Goal: Task Accomplishment & Management: Use online tool/utility

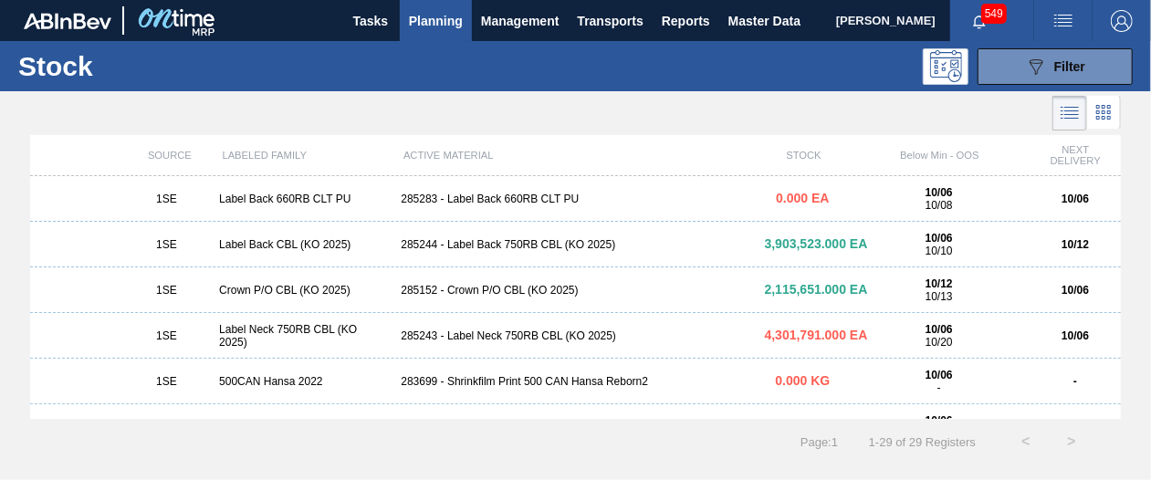
click at [433, 28] on span "Planning" at bounding box center [436, 21] width 54 height 22
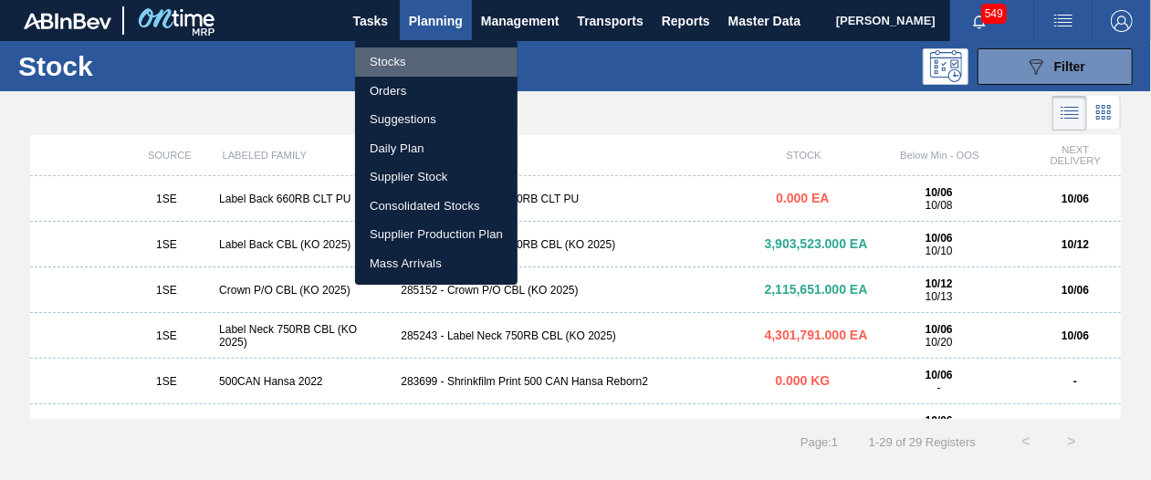
click at [414, 66] on li "Stocks" at bounding box center [436, 61] width 162 height 29
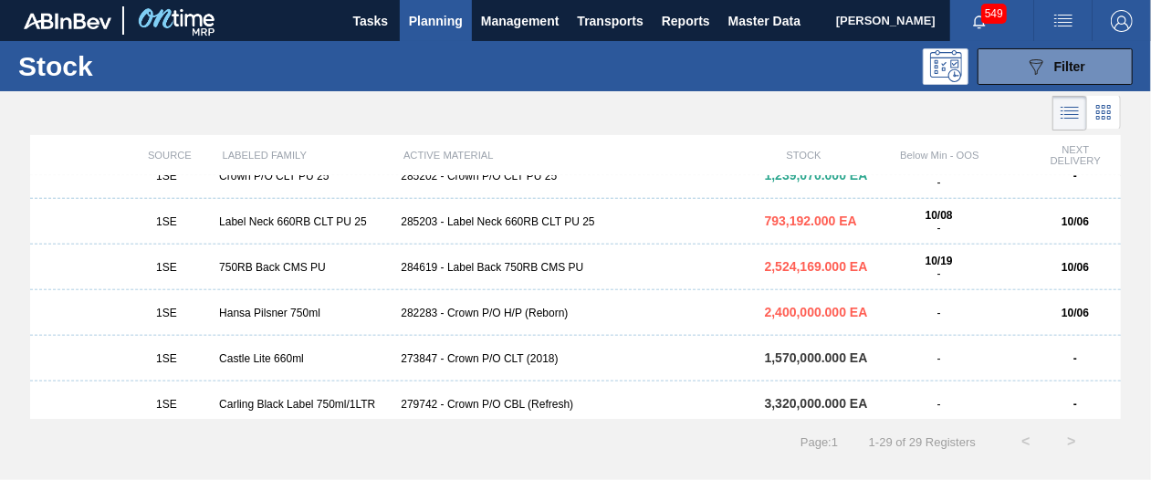
scroll to position [832, 0]
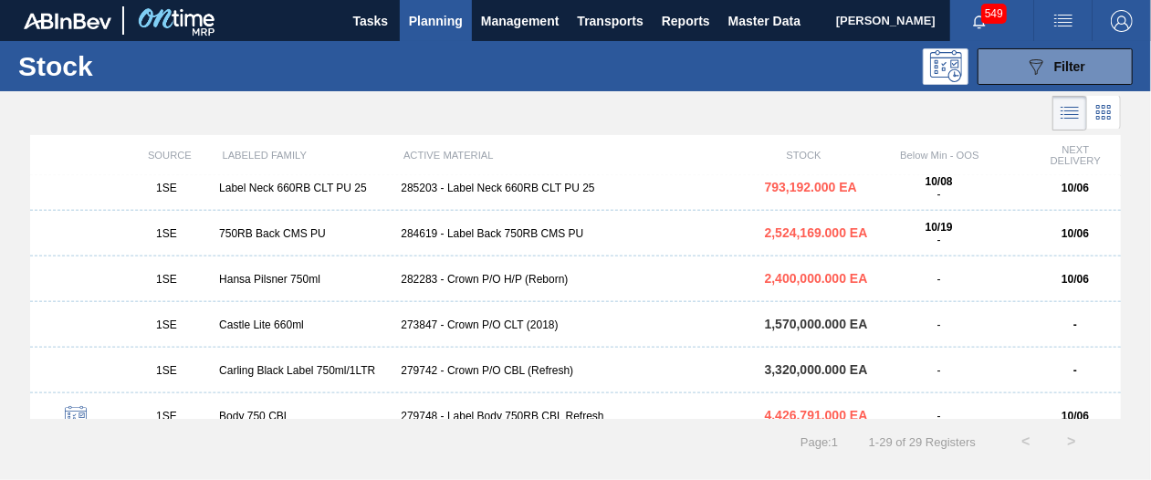
click at [365, 287] on div "1SE Hansa Pilsner 750ml 282283 - Crown P/O H/P (Reborn) 2,400,000.000 EA - 10/06" at bounding box center [575, 279] width 1091 height 46
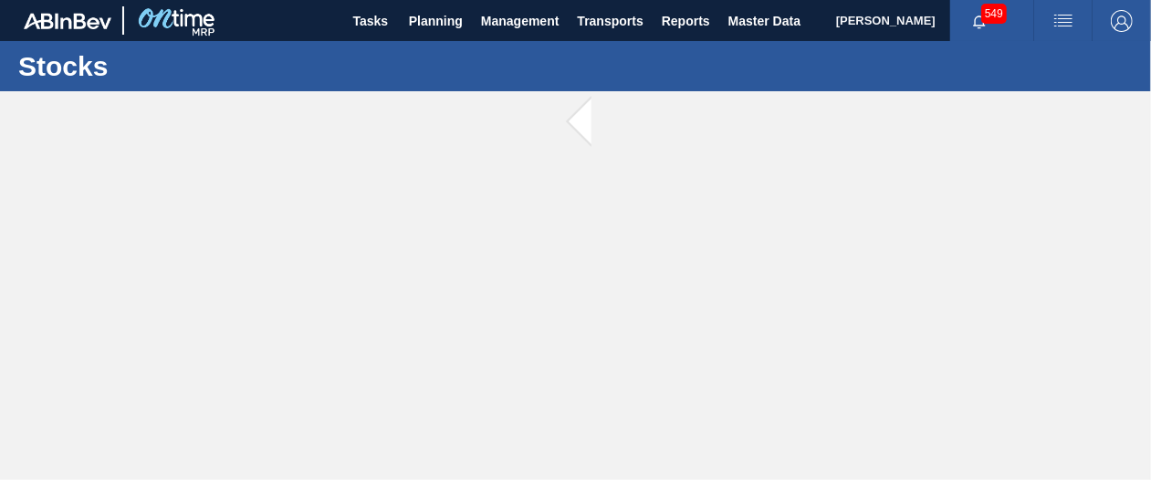
click at [365, 287] on main "Tasks Planning Management Transports Reports Master Data [PERSON_NAME] 549 Mark…" at bounding box center [575, 240] width 1151 height 480
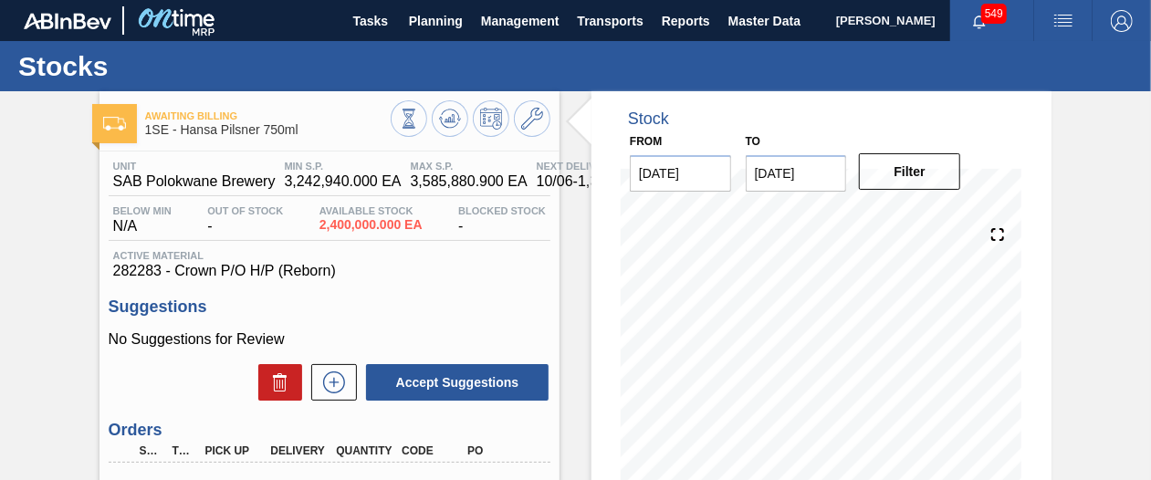
click at [1119, 267] on div "Awaiting Billing 1SE - Hansa Pilsner 750ml Unit SAB Polokwane Brewery MIN S.P. …" at bounding box center [575, 438] width 1151 height 694
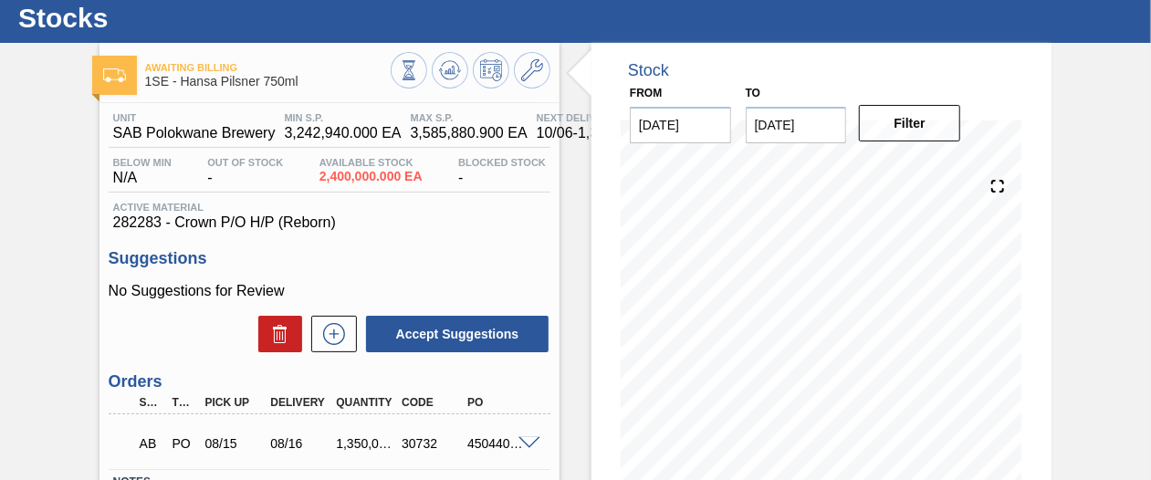
scroll to position [44, 0]
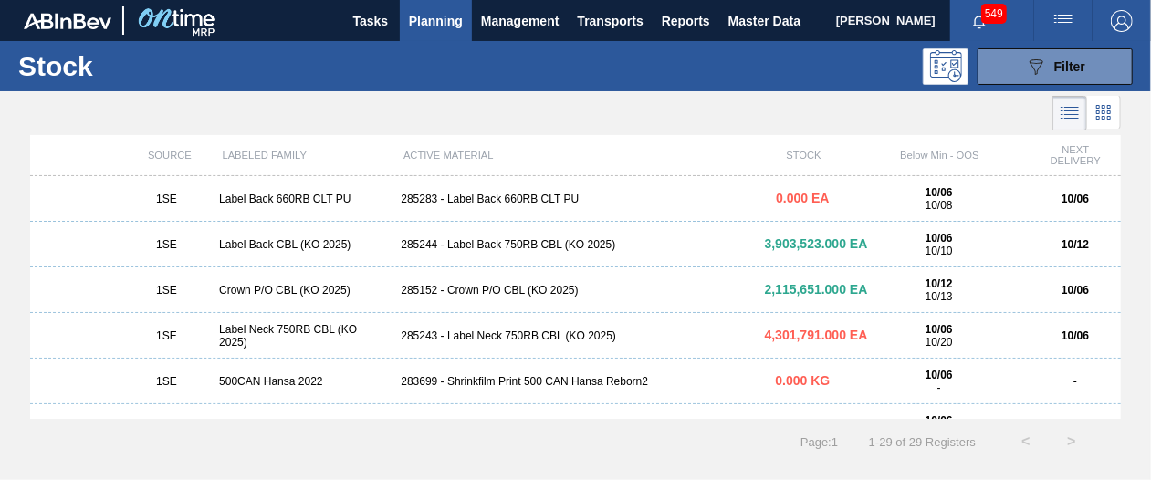
drag, startPoint x: 1121, startPoint y: 200, endPoint x: 1121, endPoint y: 216, distance: 16.4
click at [1121, 216] on div "SOURCE LABELED FAMILY ACTIVE MATERIAL STOCK Below Min - OOS NEXT DELIVERY 1SE L…" at bounding box center [575, 277] width 1151 height 284
click at [429, 10] on span "Planning" at bounding box center [436, 21] width 54 height 22
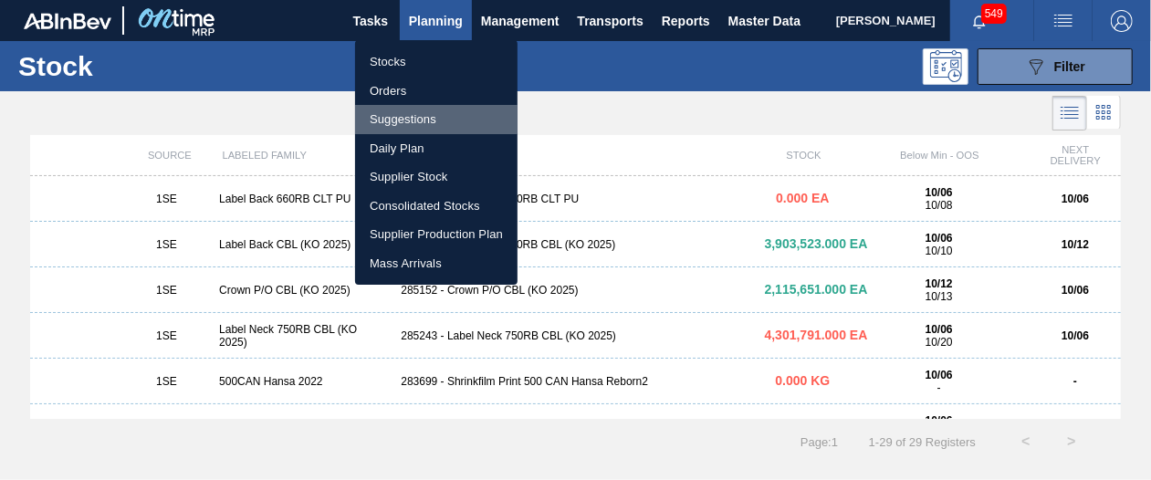
click at [425, 115] on li "Suggestions" at bounding box center [436, 119] width 162 height 29
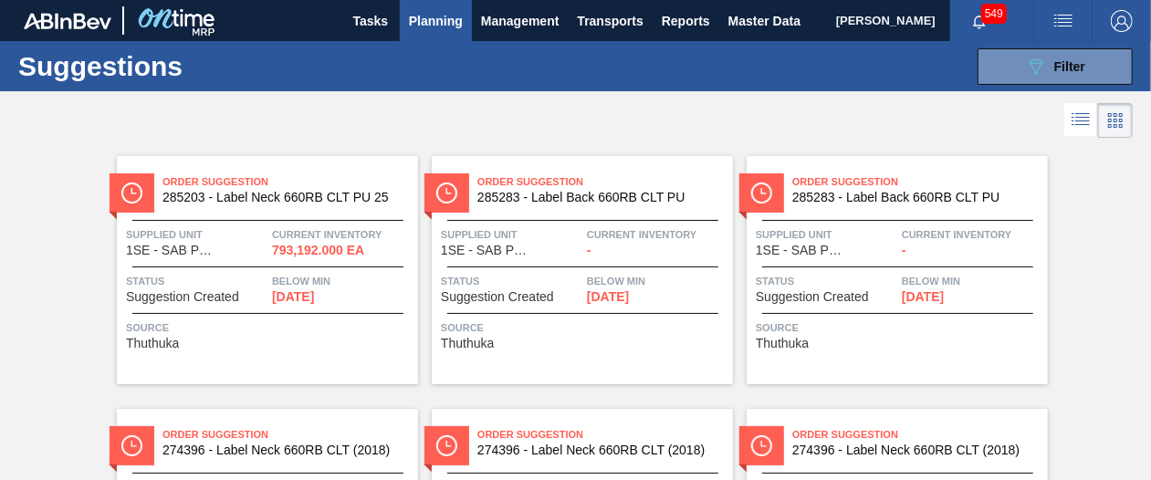
drag, startPoint x: 1147, startPoint y: 109, endPoint x: 1150, endPoint y: 99, distance: 9.5
click at [1150, 128] on main "Tasks Planning Management Transports Reports Master Data Shimi Mahole 549 Mark …" at bounding box center [575, 240] width 1151 height 480
click at [1072, 72] on span "Filter" at bounding box center [1069, 66] width 31 height 15
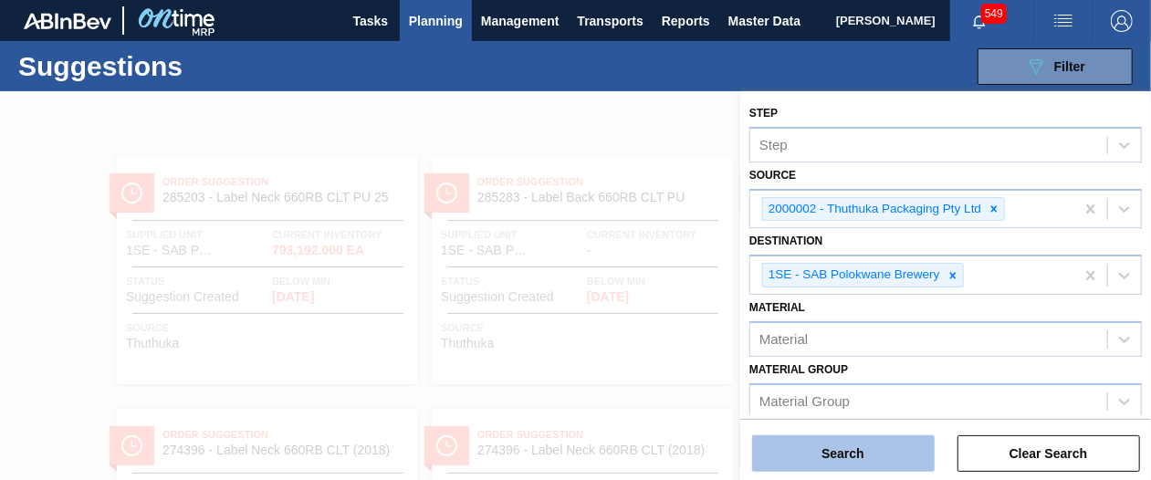
click at [861, 445] on button "Search" at bounding box center [843, 453] width 183 height 37
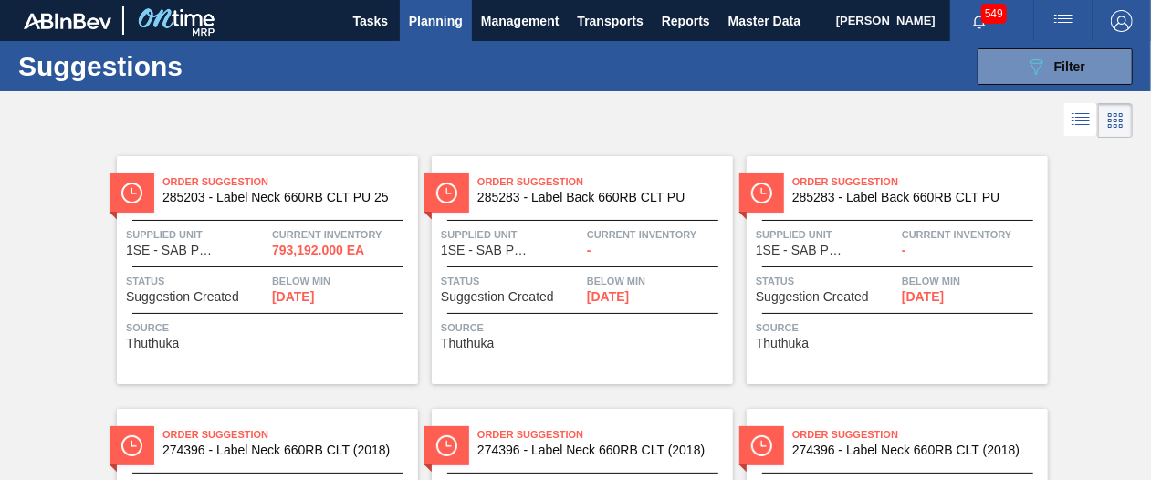
click at [1138, 104] on div at bounding box center [575, 116] width 1151 height 51
drag, startPoint x: 1138, startPoint y: 104, endPoint x: 1150, endPoint y: 120, distance: 19.5
click at [1150, 120] on main "Tasks Planning Management Transports Reports Master Data Shimi Mahole 549 Mark …" at bounding box center [575, 240] width 1151 height 480
click at [447, 30] on span "Planning" at bounding box center [436, 21] width 54 height 22
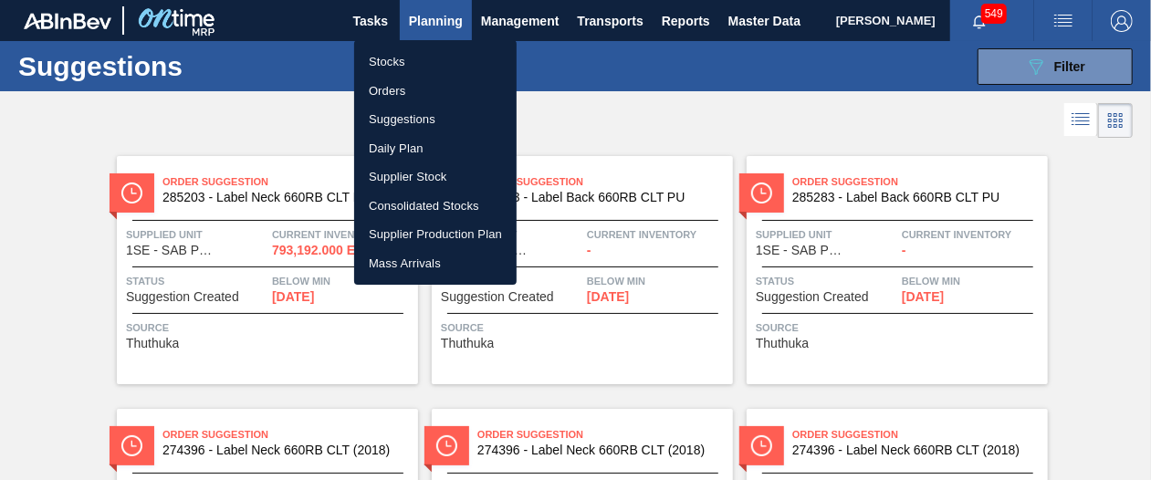
click at [447, 30] on div at bounding box center [575, 240] width 1151 height 480
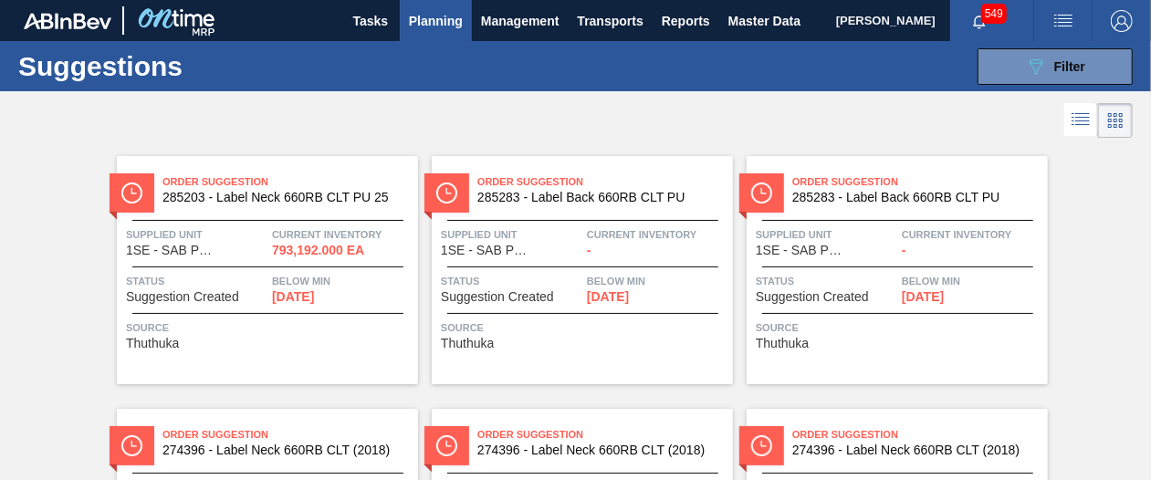
click at [447, 30] on span "Planning" at bounding box center [436, 21] width 54 height 22
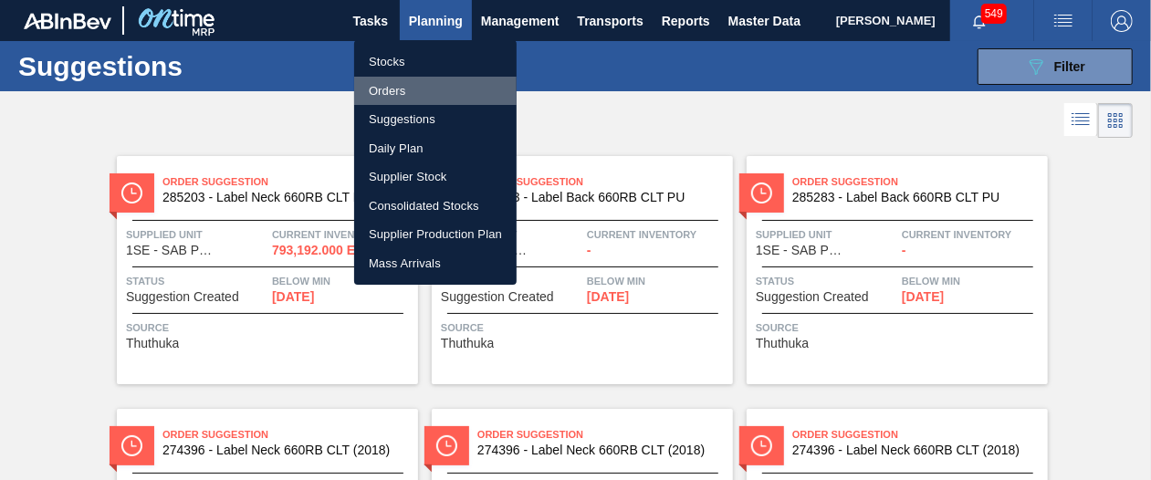
click at [410, 92] on li "Orders" at bounding box center [435, 91] width 162 height 29
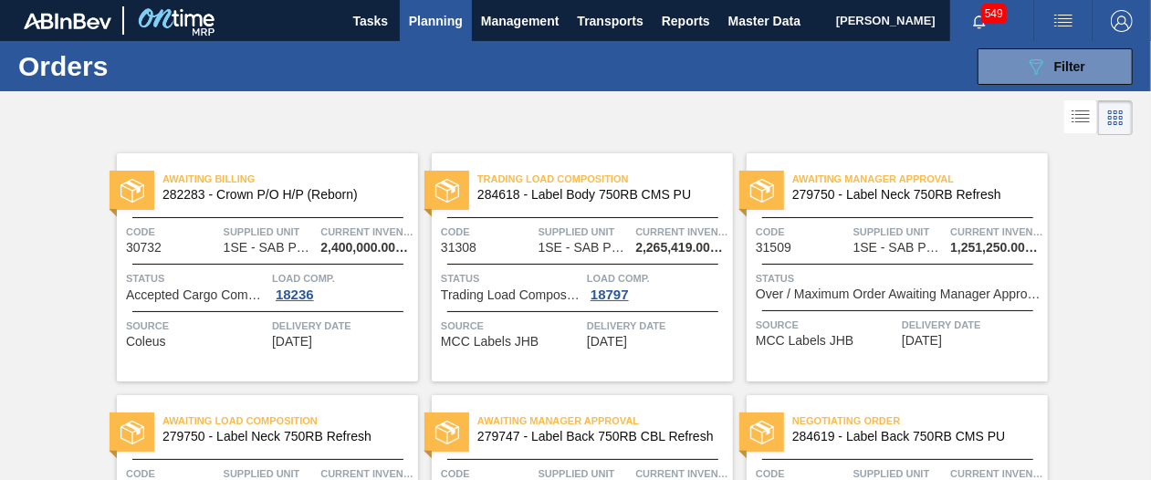
click at [1023, 331] on span "Delivery Date" at bounding box center [972, 325] width 141 height 18
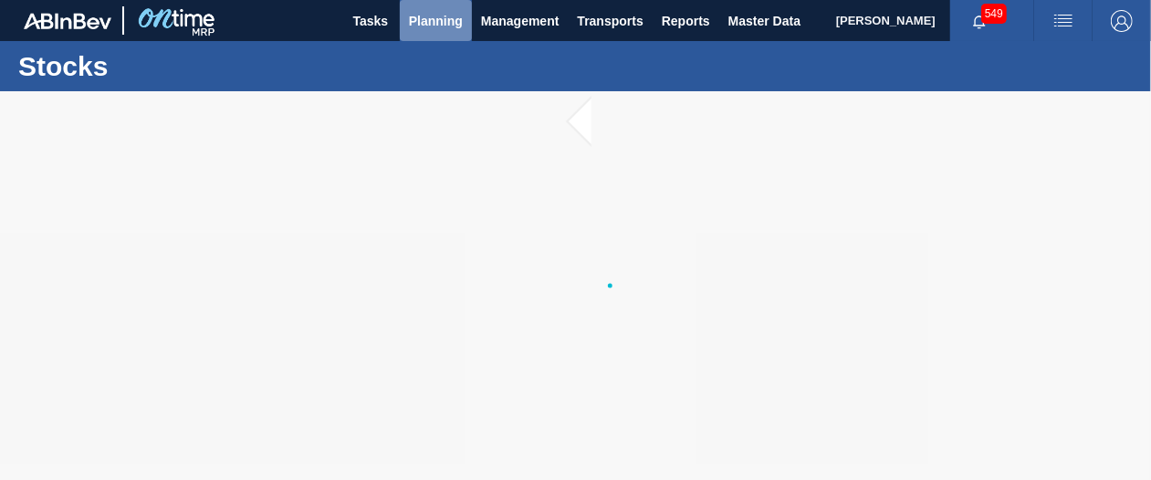
click at [423, 23] on span "Planning" at bounding box center [436, 21] width 54 height 22
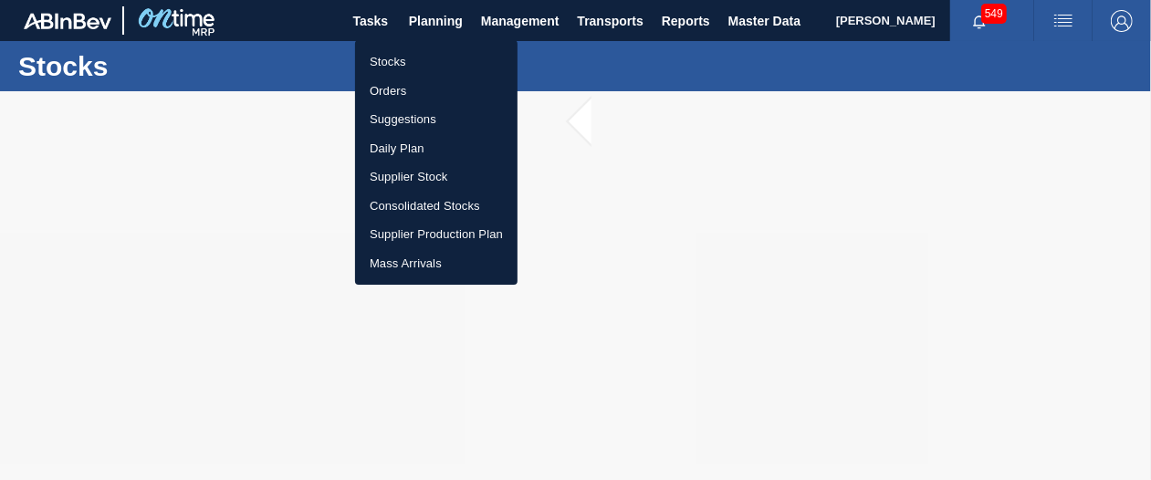
click at [394, 90] on li "Orders" at bounding box center [436, 91] width 162 height 29
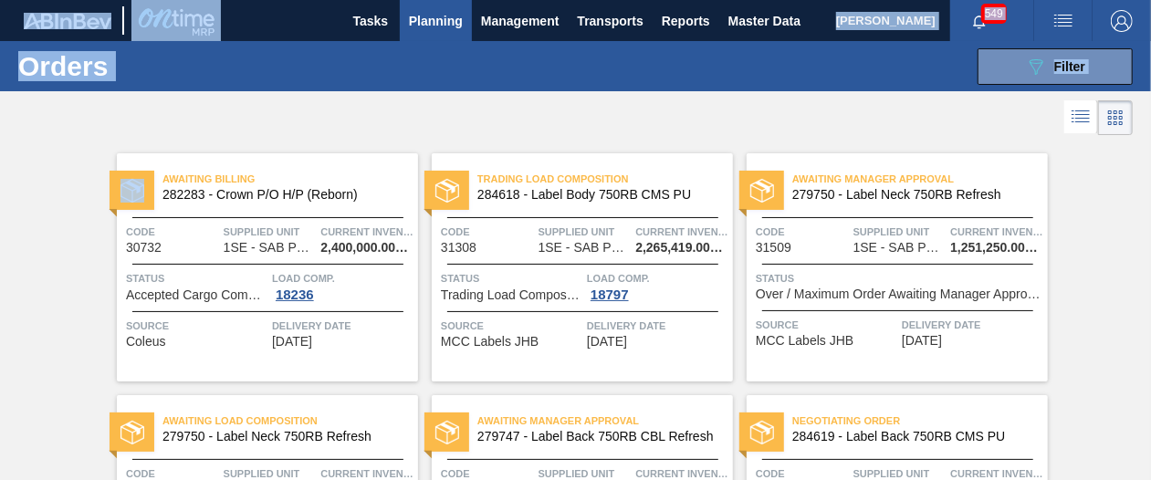
drag, startPoint x: 1148, startPoint y: 103, endPoint x: 1152, endPoint y: 141, distance: 38.5
click at [1150, 0] on html "Tasks Planning Management Transports Reports Master Data Shimi Mahole 549 Mark …" at bounding box center [575, 0] width 1151 height 0
click at [372, 295] on div "Load Comp. 18236" at bounding box center [342, 285] width 141 height 33
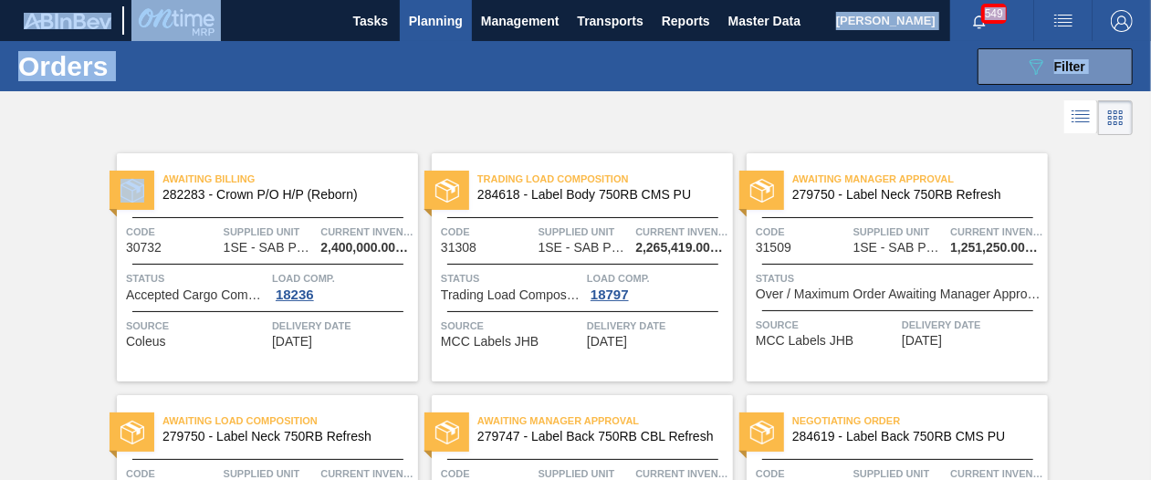
click at [372, 295] on div "Load Comp. 18236" at bounding box center [342, 285] width 141 height 33
click at [433, 18] on span "Planning" at bounding box center [436, 21] width 54 height 22
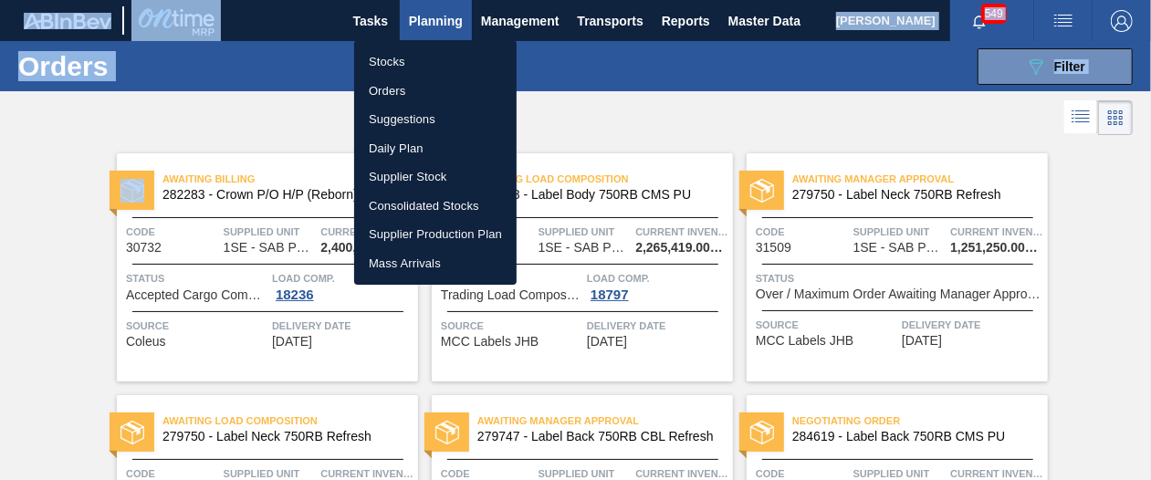
click at [384, 56] on li "Stocks" at bounding box center [435, 61] width 162 height 29
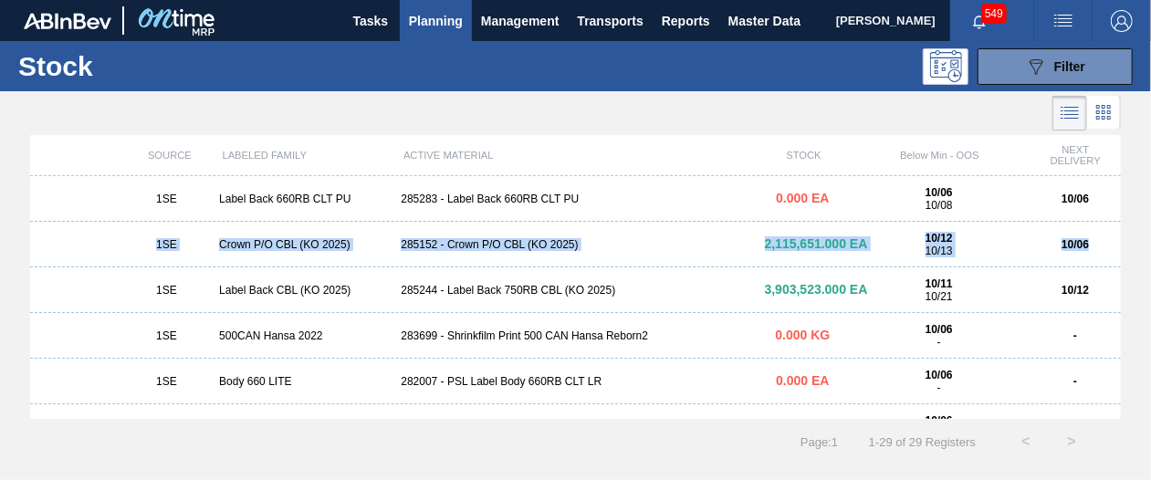
drag, startPoint x: 1117, startPoint y: 218, endPoint x: 1121, endPoint y: 240, distance: 22.2
click at [1121, 240] on div "1SE Label Back 660RB CLT PU 285283 - Label Back 660RB CLT PU 0.000 EA 10/06 10/…" at bounding box center [575, 297] width 1091 height 243
drag, startPoint x: 1121, startPoint y: 240, endPoint x: 1114, endPoint y: 247, distance: 9.7
click at [1114, 247] on div "10/06" at bounding box center [1074, 244] width 91 height 13
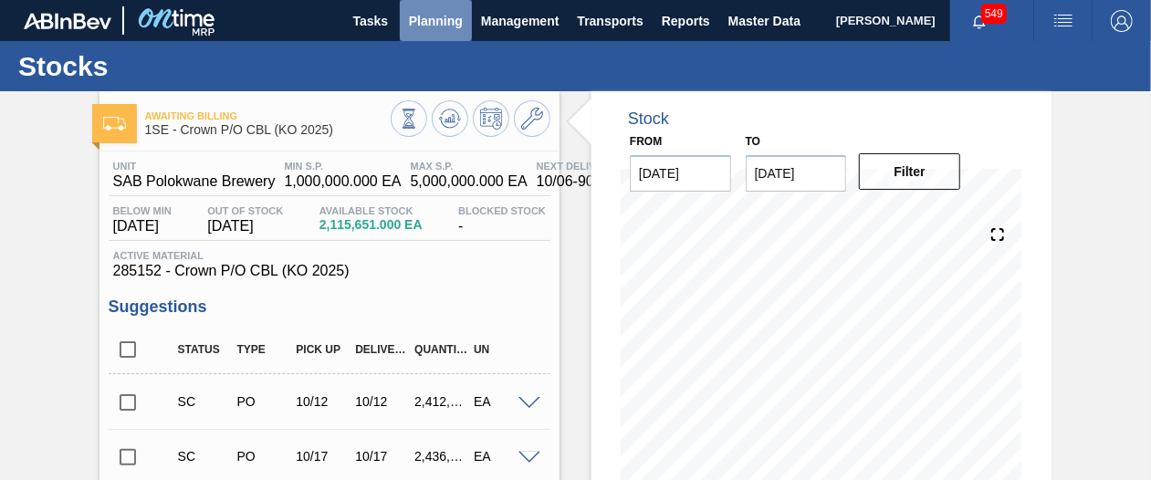
click at [457, 16] on span "Planning" at bounding box center [436, 21] width 54 height 22
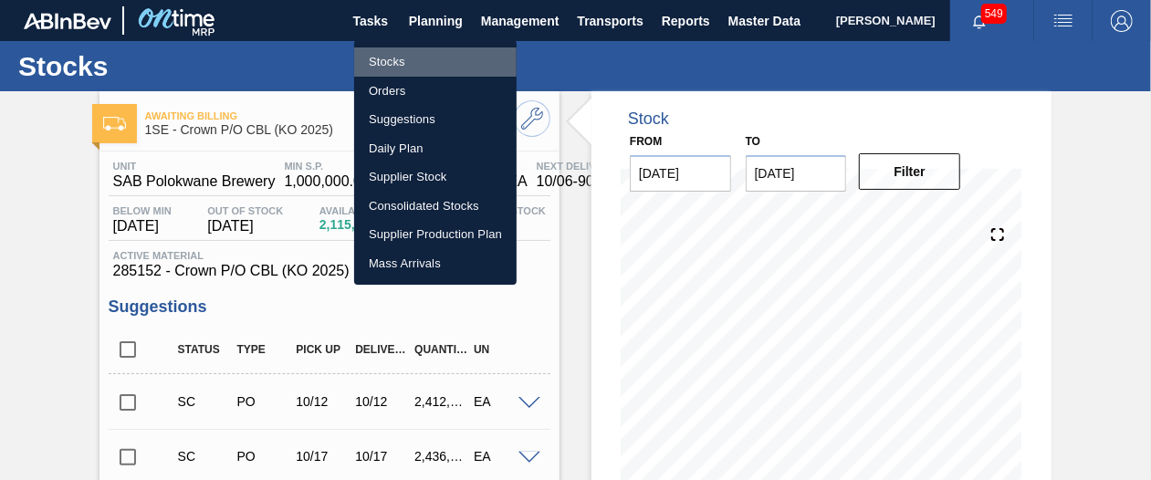
click at [422, 57] on li "Stocks" at bounding box center [435, 61] width 162 height 29
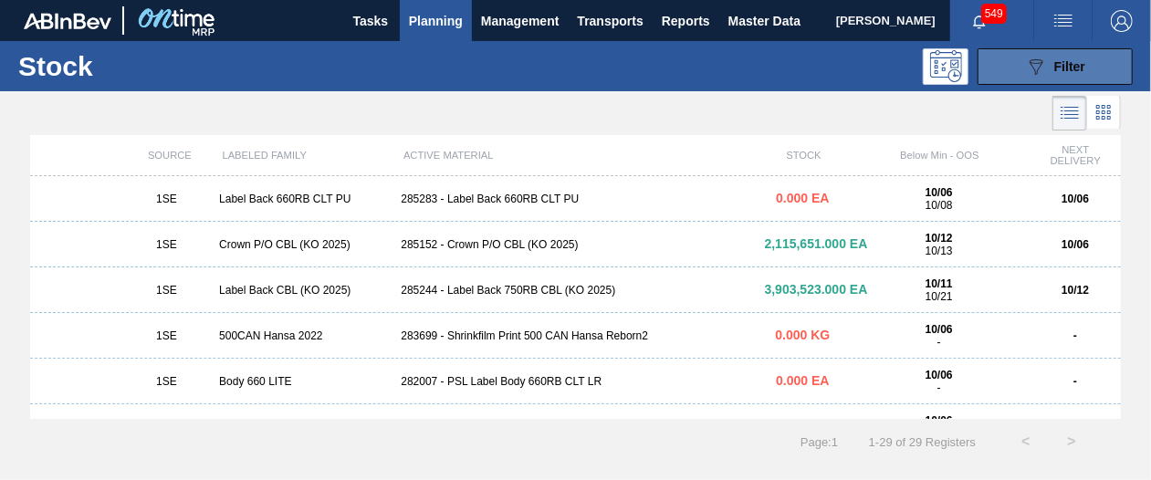
click at [1012, 75] on button "089F7B8B-B2A5-4AFE-B5C0-19BA573D28AC Filter" at bounding box center [1054, 66] width 155 height 37
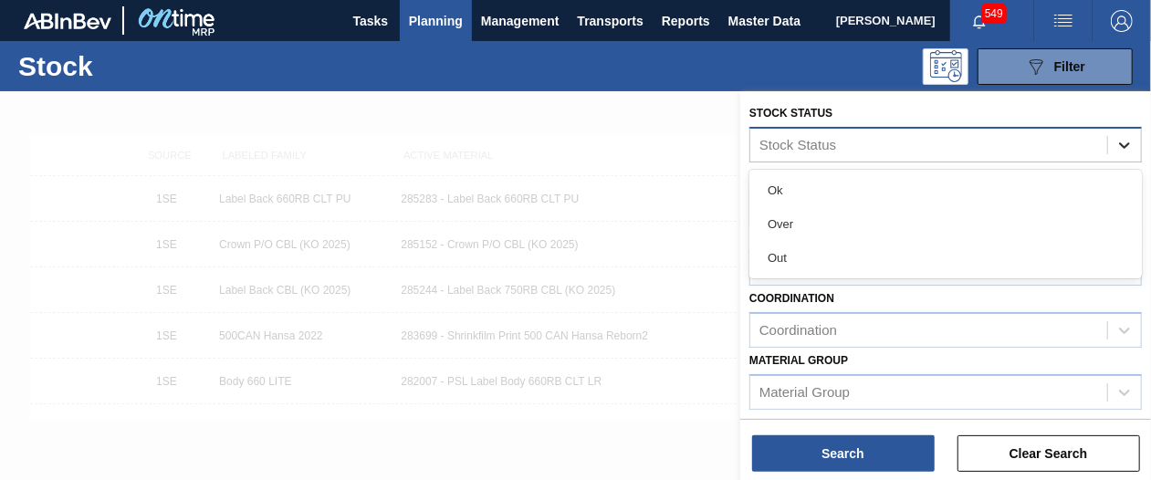
click at [1124, 143] on icon at bounding box center [1124, 145] width 18 height 18
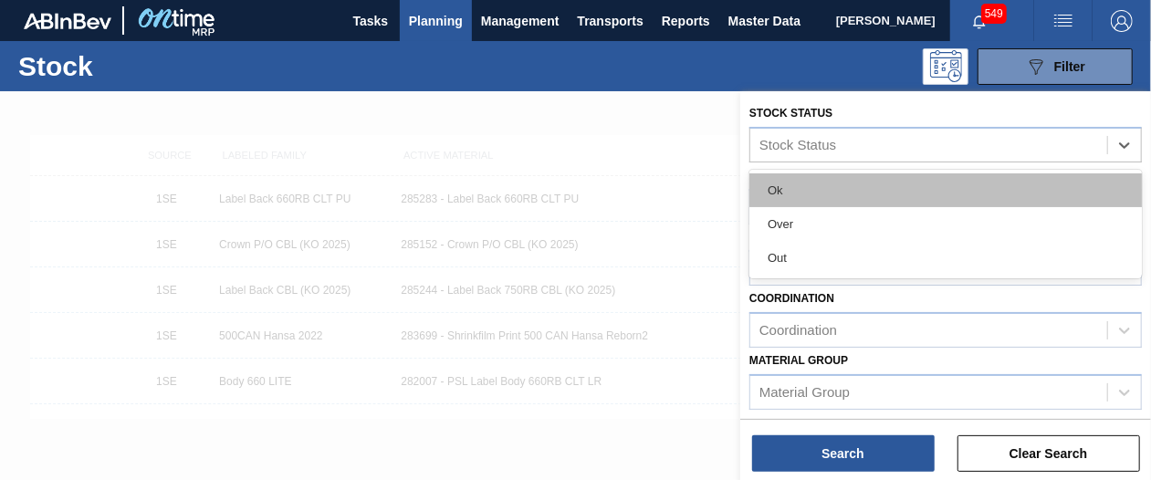
click at [801, 188] on div "Ok" at bounding box center [945, 190] width 392 height 34
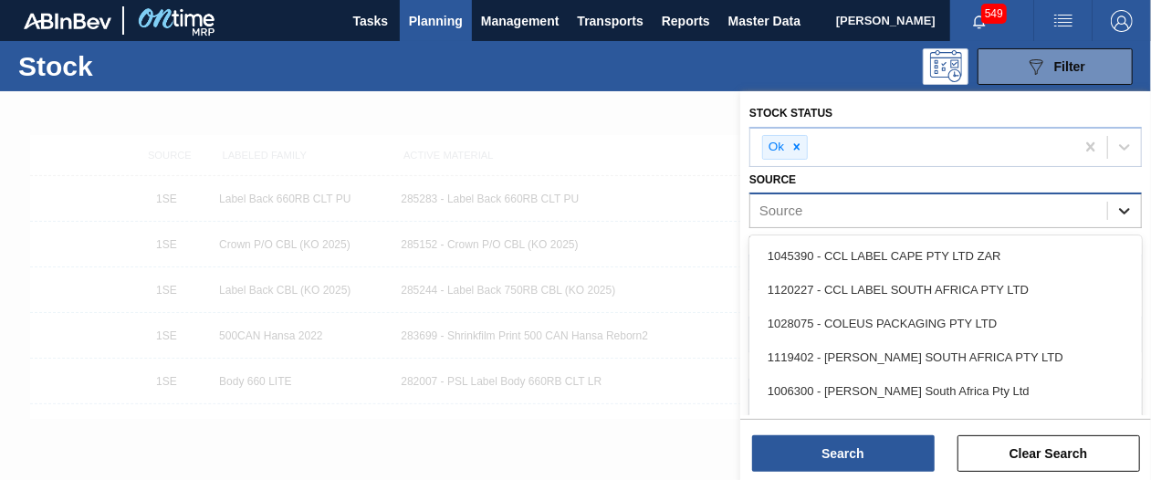
click at [1122, 209] on icon at bounding box center [1124, 211] width 18 height 18
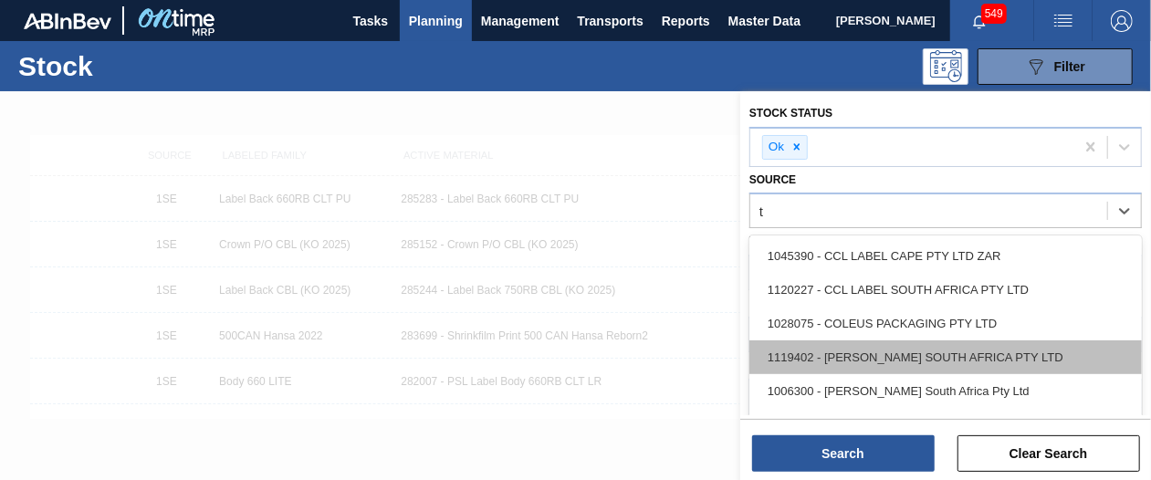
type input "th"
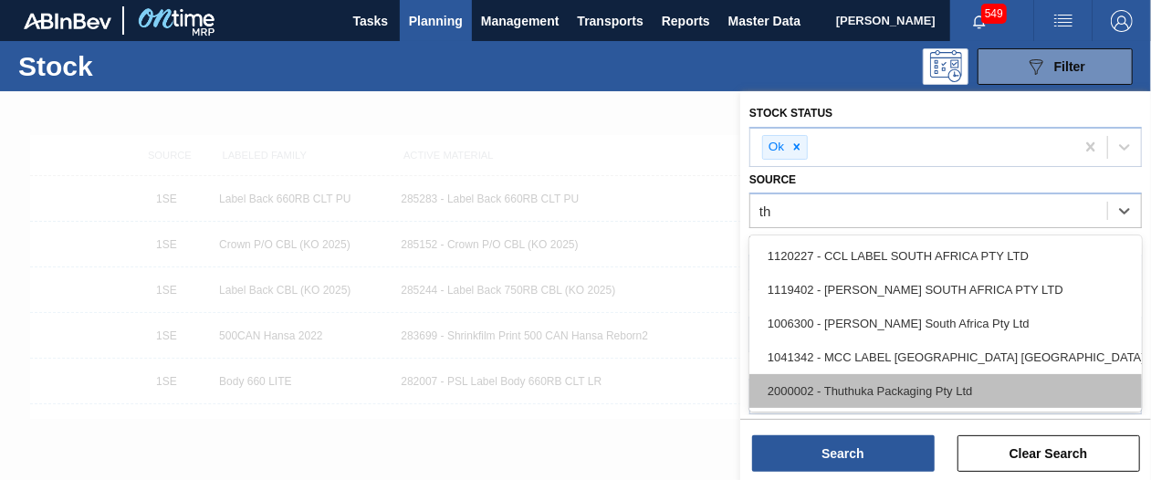
click at [1018, 396] on div "2000002 - Thuthuka Packaging Pty Ltd" at bounding box center [945, 391] width 392 height 34
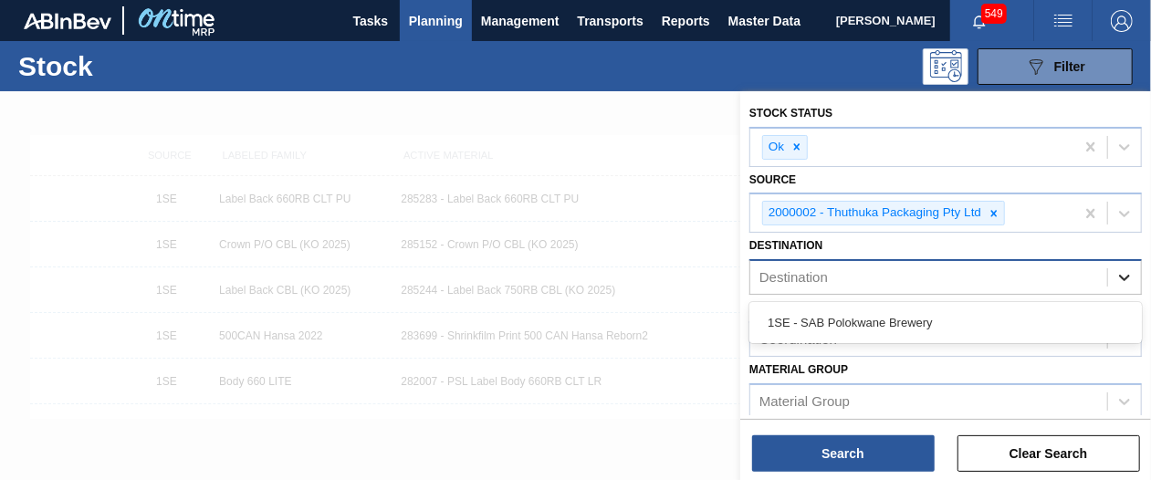
click at [1121, 277] on icon at bounding box center [1124, 278] width 11 height 6
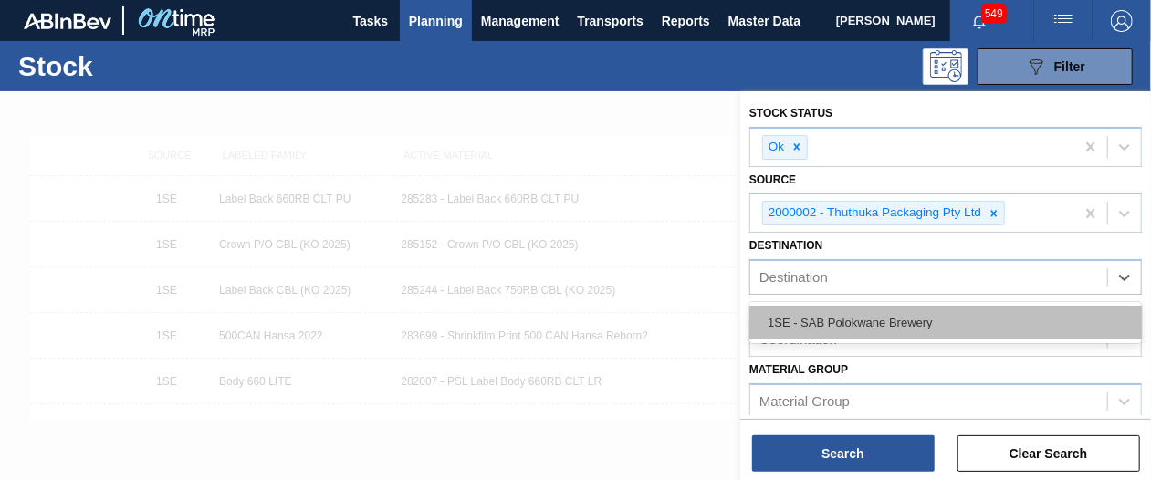
click at [990, 324] on div "1SE - SAB Polokwane Brewery" at bounding box center [945, 323] width 392 height 34
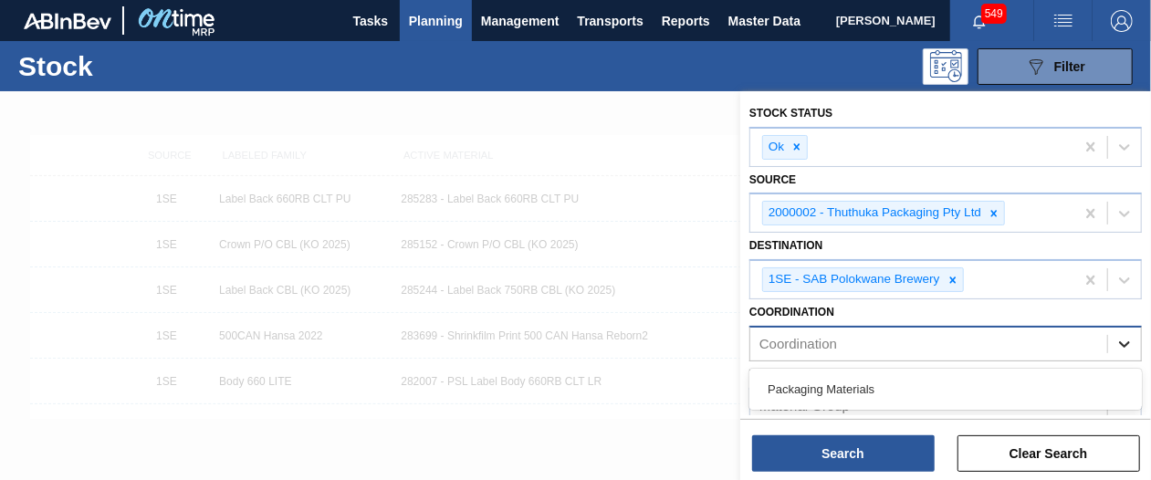
click at [1124, 339] on icon at bounding box center [1124, 344] width 18 height 18
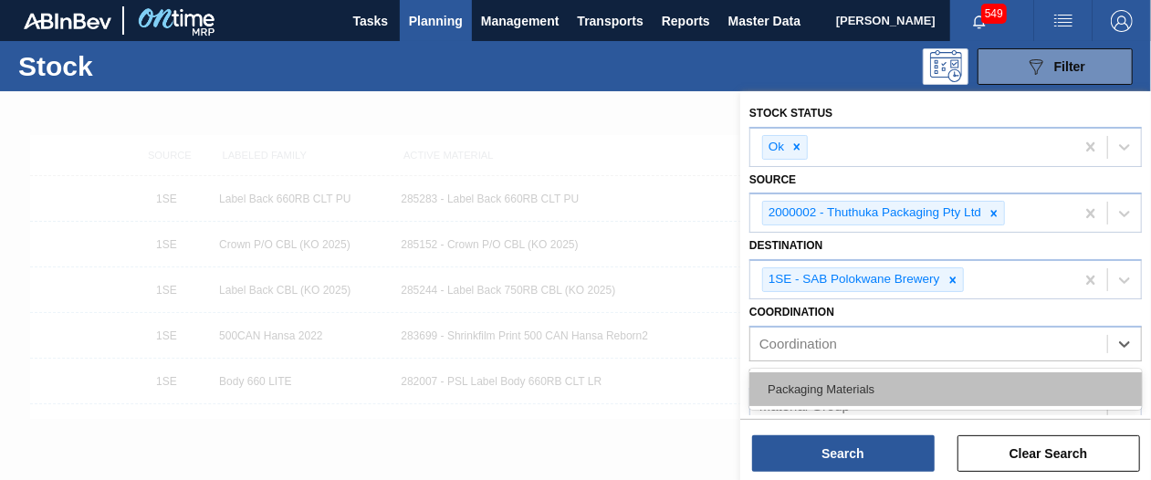
click at [907, 399] on div "Packaging Materials" at bounding box center [945, 389] width 392 height 34
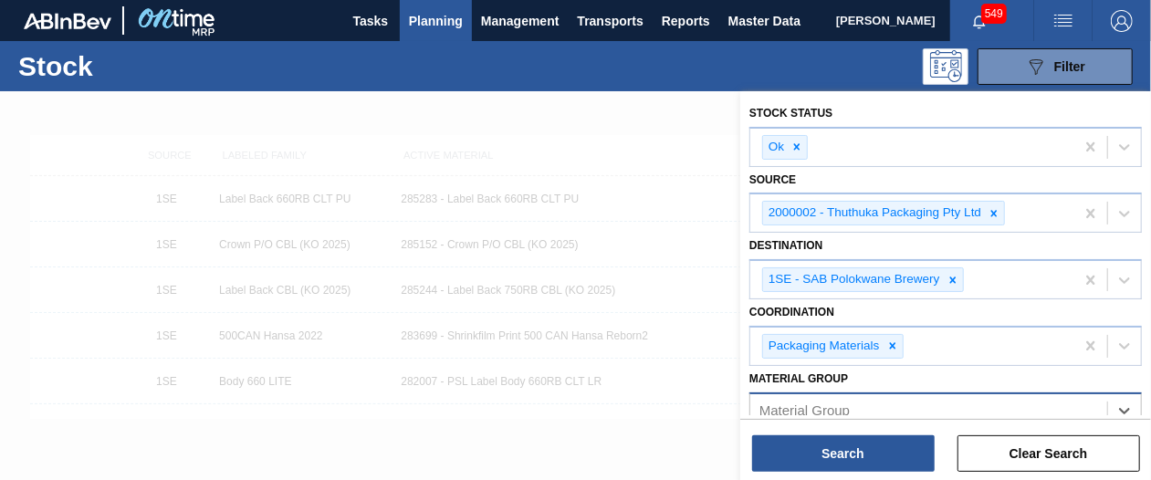
click at [912, 401] on div "Material Group" at bounding box center [928, 410] width 357 height 26
click at [1122, 404] on icon at bounding box center [1124, 411] width 18 height 18
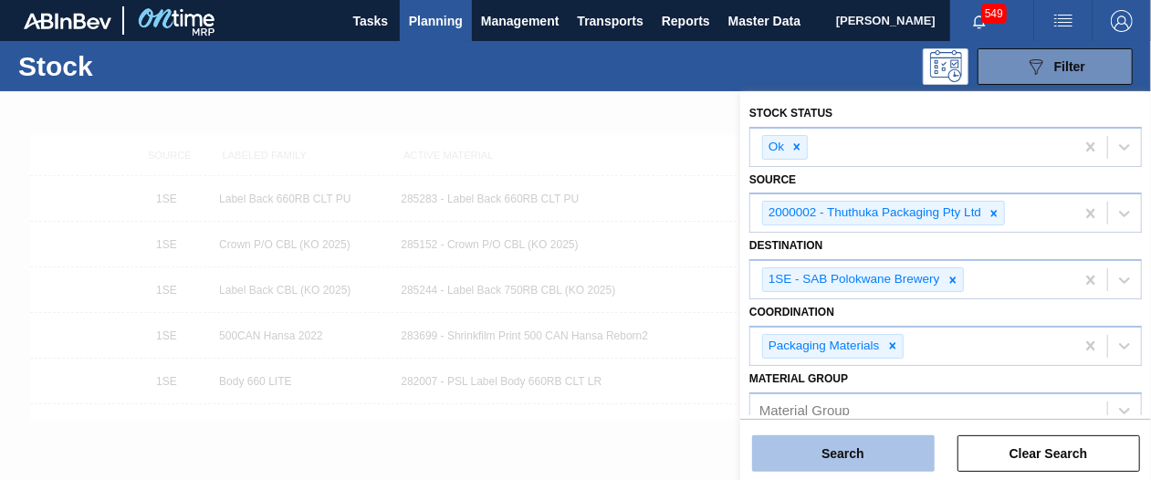
click at [863, 448] on button "Search" at bounding box center [843, 453] width 183 height 37
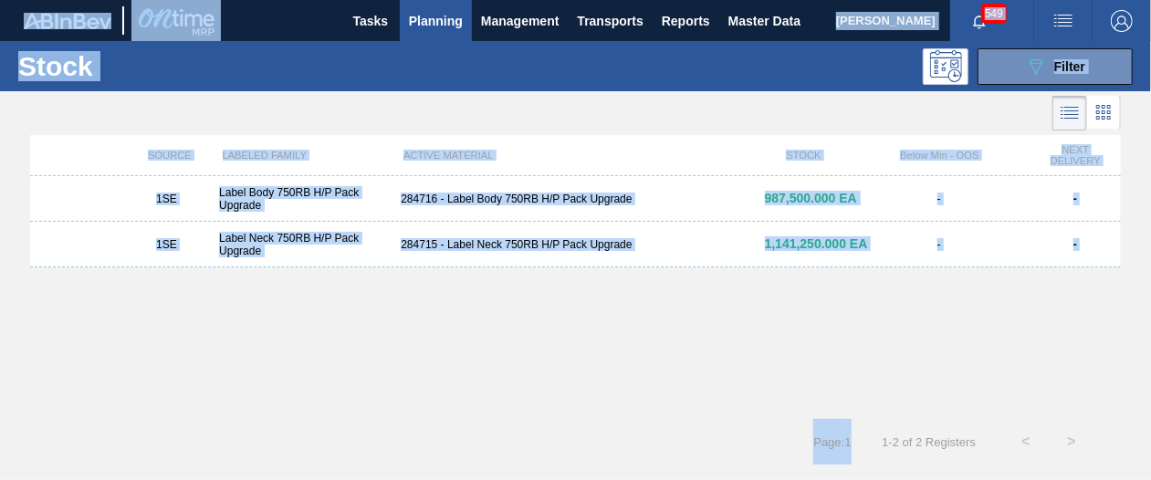
drag, startPoint x: 863, startPoint y: 448, endPoint x: 728, endPoint y: 473, distance: 137.3
click at [728, 473] on main "Tasks Planning Management Transports Reports Master Data Shimi Mahole 549 Mark …" at bounding box center [575, 240] width 1151 height 480
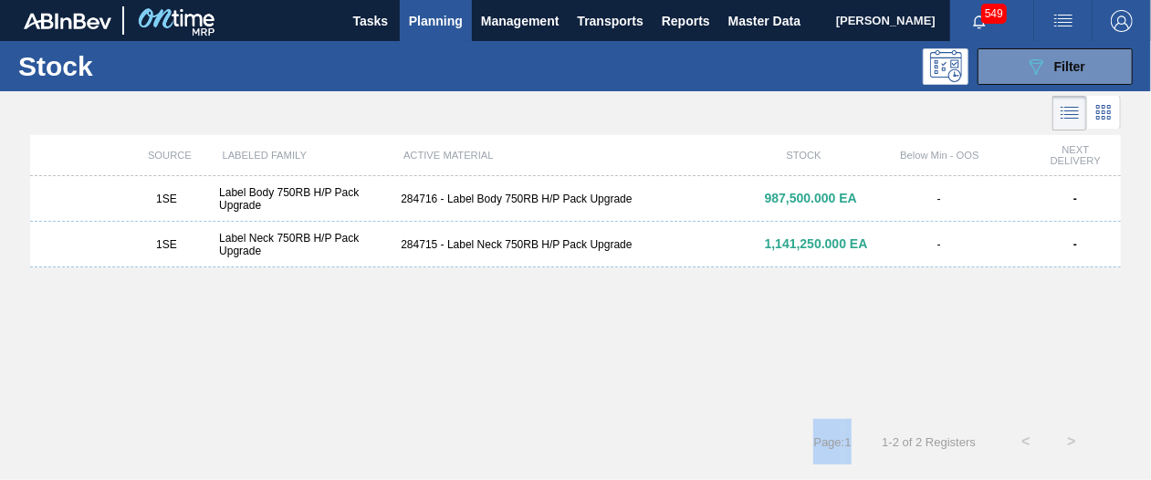
drag, startPoint x: 728, startPoint y: 473, endPoint x: 597, endPoint y: 441, distance: 135.2
click at [597, 441] on div "Page : 1 1 - 2 of 2 Registers < >" at bounding box center [547, 442] width 1094 height 46
click at [422, 196] on div "284716 - Label Body 750RB H/P Pack Upgrade" at bounding box center [574, 199] width 363 height 13
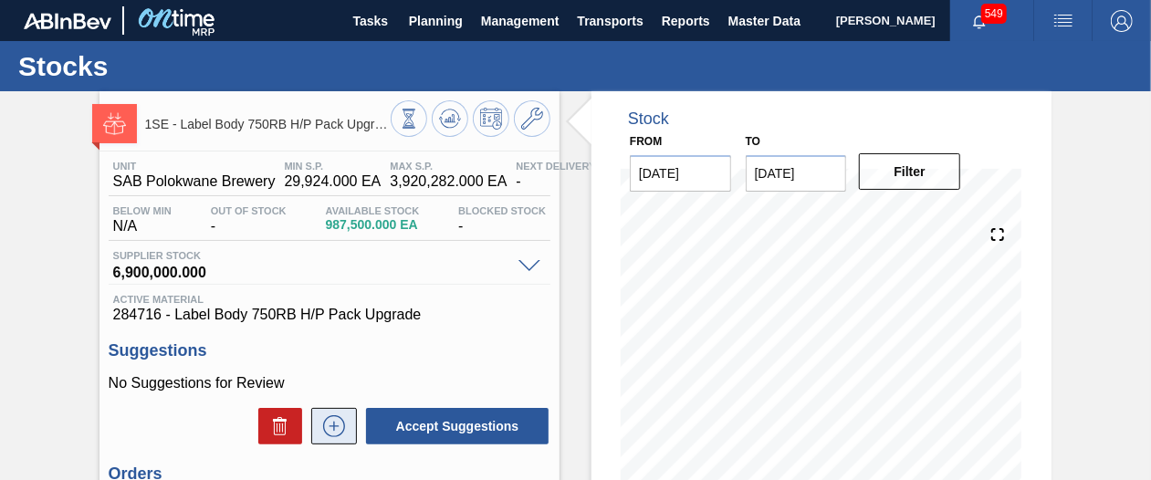
click at [331, 425] on icon at bounding box center [333, 426] width 29 height 22
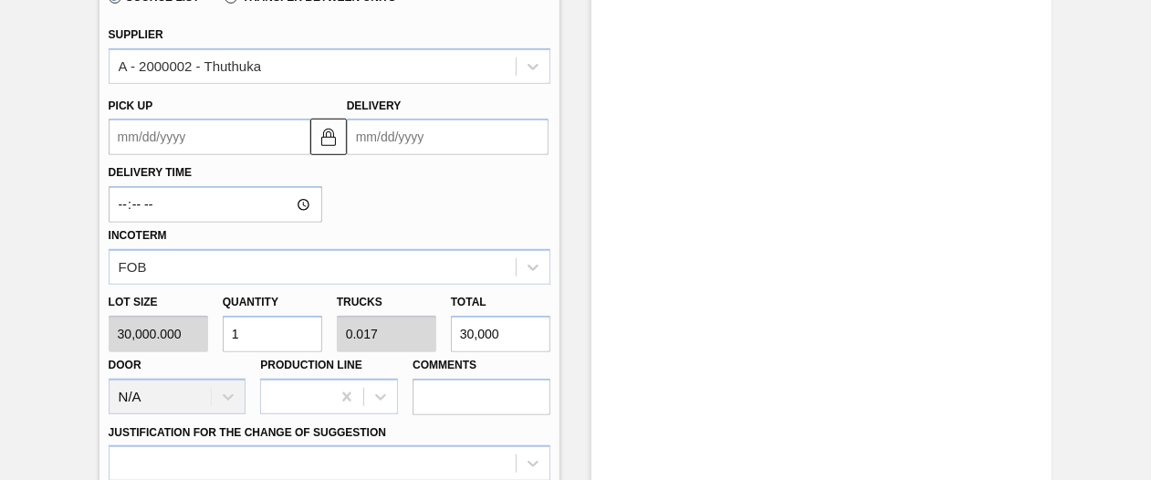
scroll to position [605, 0]
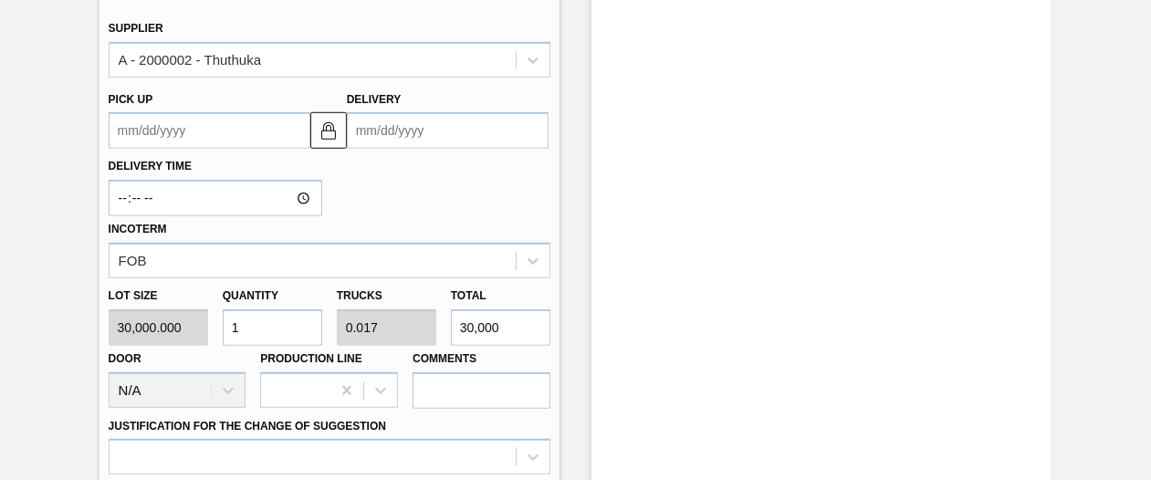
click at [256, 317] on input "1" at bounding box center [272, 327] width 99 height 37
type input "18"
type input "0.3"
type input "540,000"
type input "180"
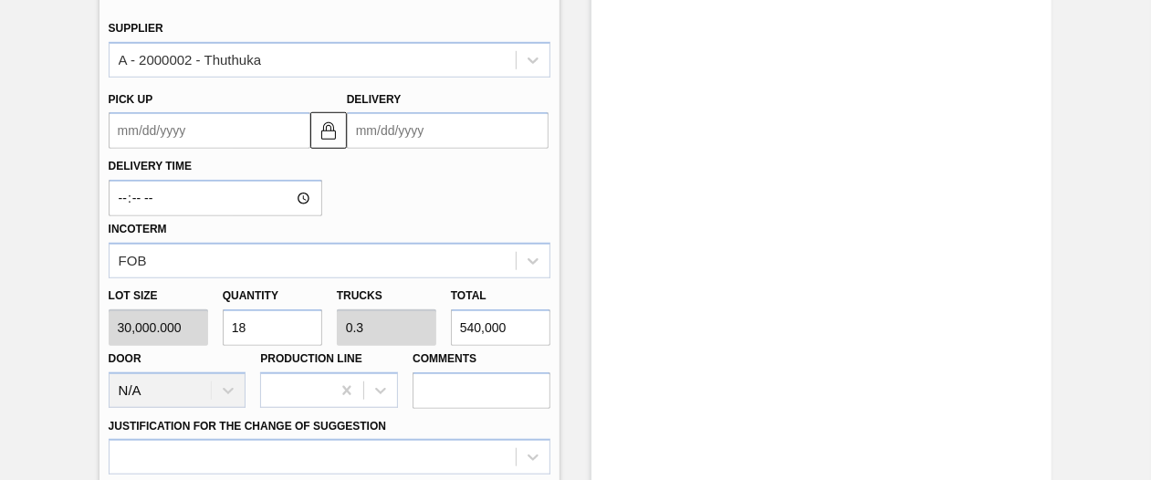
type input "3"
type input "5,400,000"
type input "1,800"
type input "30"
type input "54,000,000"
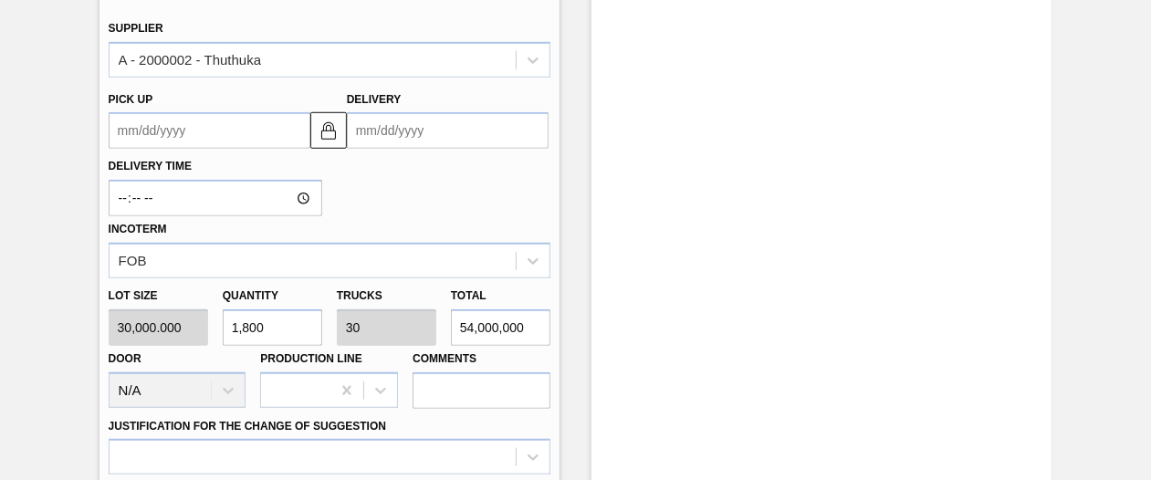
type input "18,000"
type input "300"
type input "540,000,000"
type input "180,000"
type input "3,000"
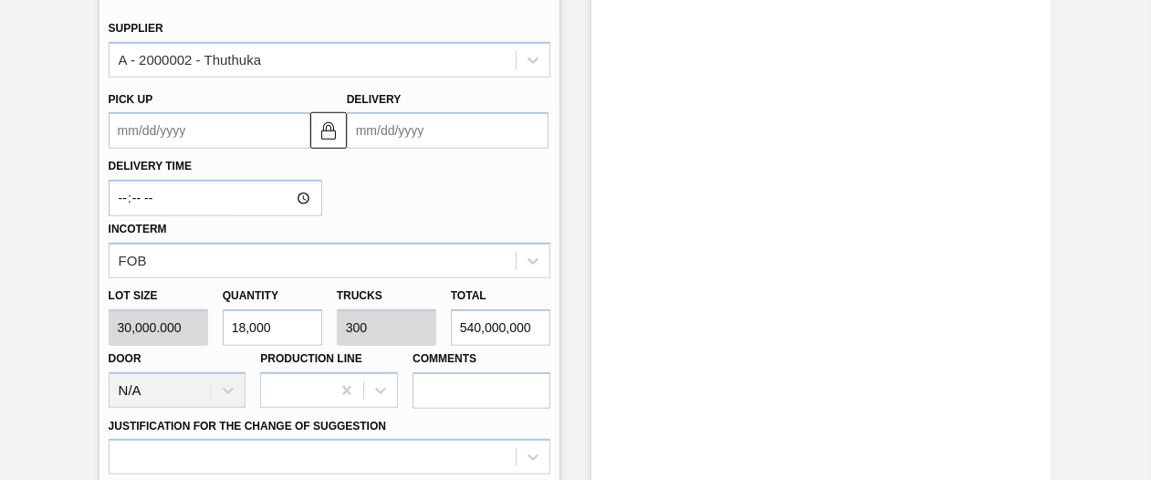
type input "5,400,000,000"
type input "1,800,000"
type input "30,000"
type input "54,000,000,000"
type input "1,800,000"
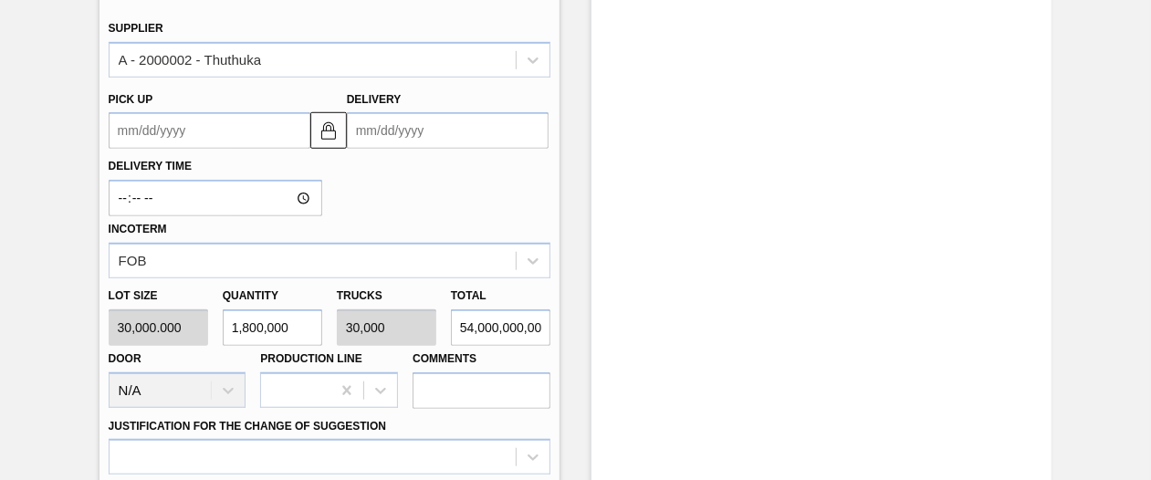
click at [260, 133] on up3260942017 "Pick up" at bounding box center [210, 130] width 202 height 37
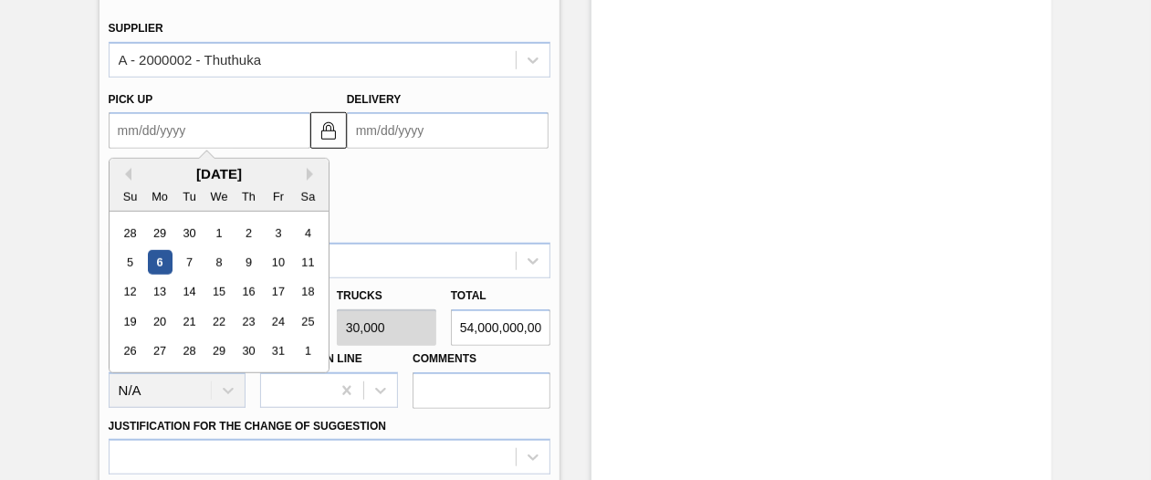
click at [162, 268] on div "6" at bounding box center [159, 262] width 25 height 25
type up3260942017 "[DATE]"
type input "[DATE]"
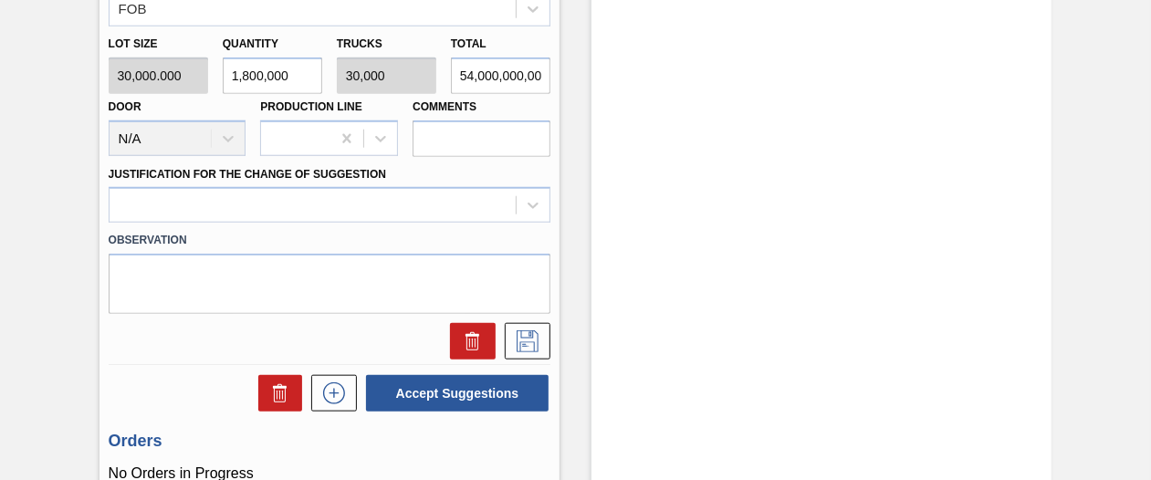
scroll to position [872, 0]
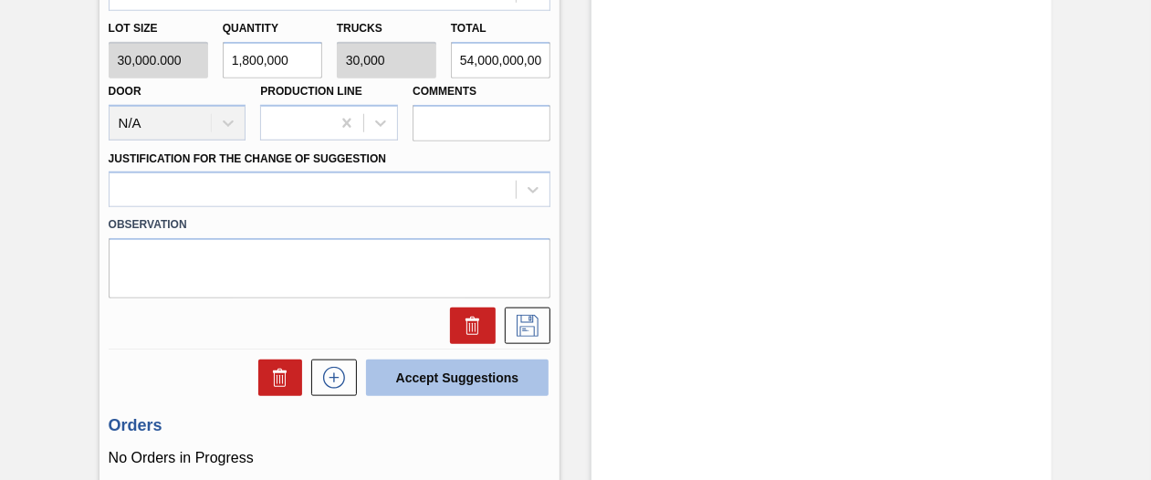
click at [489, 374] on button "Accept Suggestions" at bounding box center [457, 378] width 183 height 37
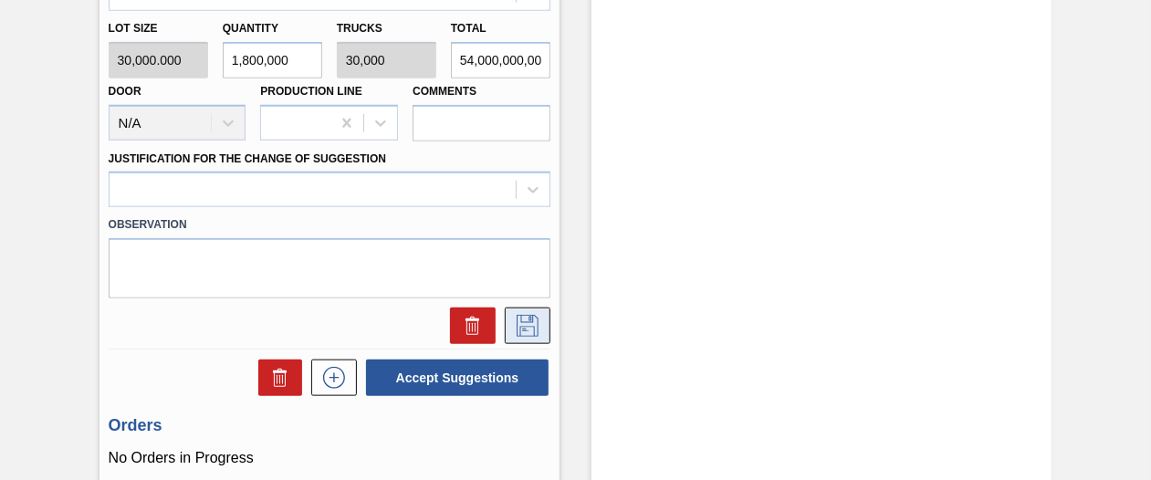
click at [521, 325] on icon at bounding box center [527, 326] width 29 height 22
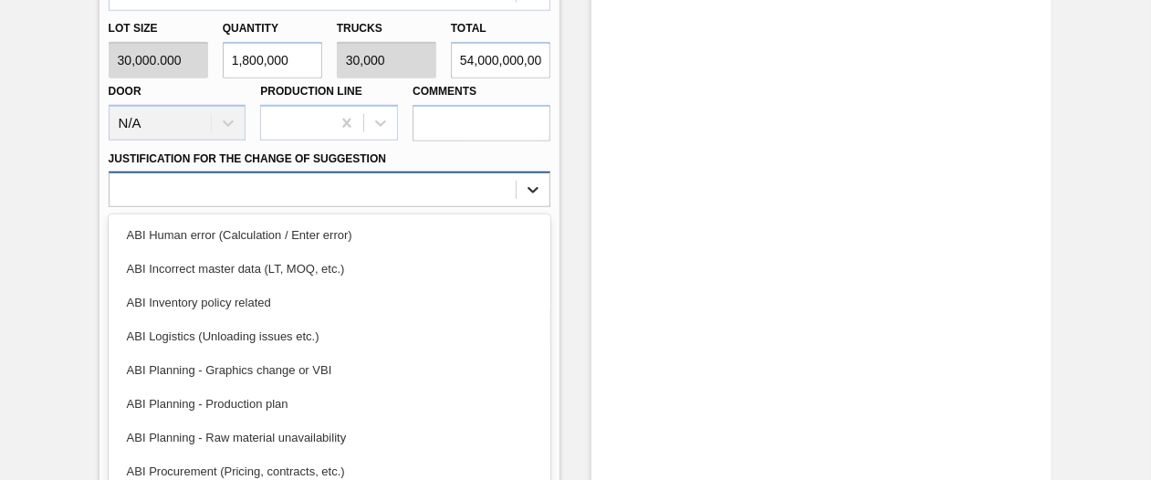
scroll to position [890, 0]
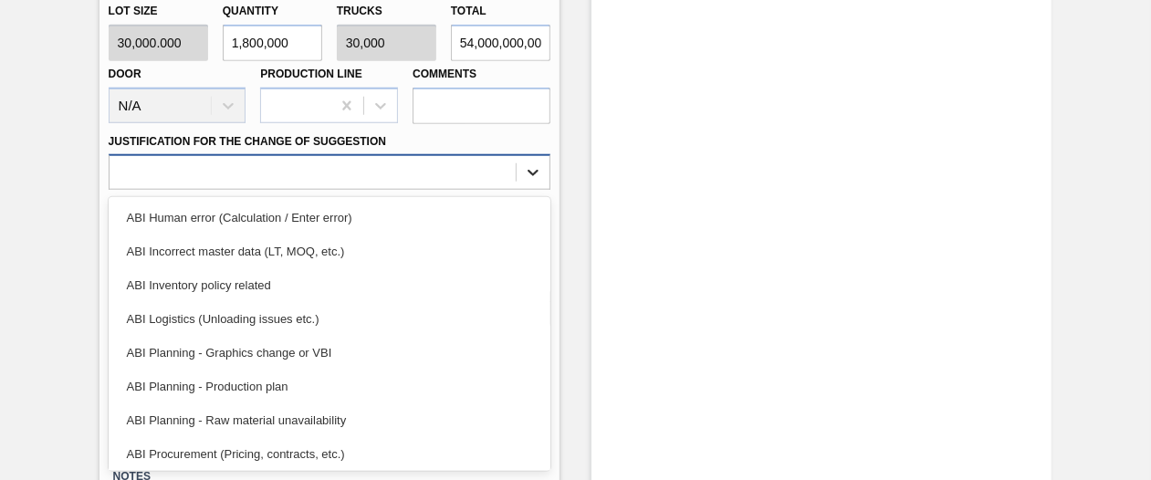
click at [538, 190] on div at bounding box center [330, 172] width 442 height 36
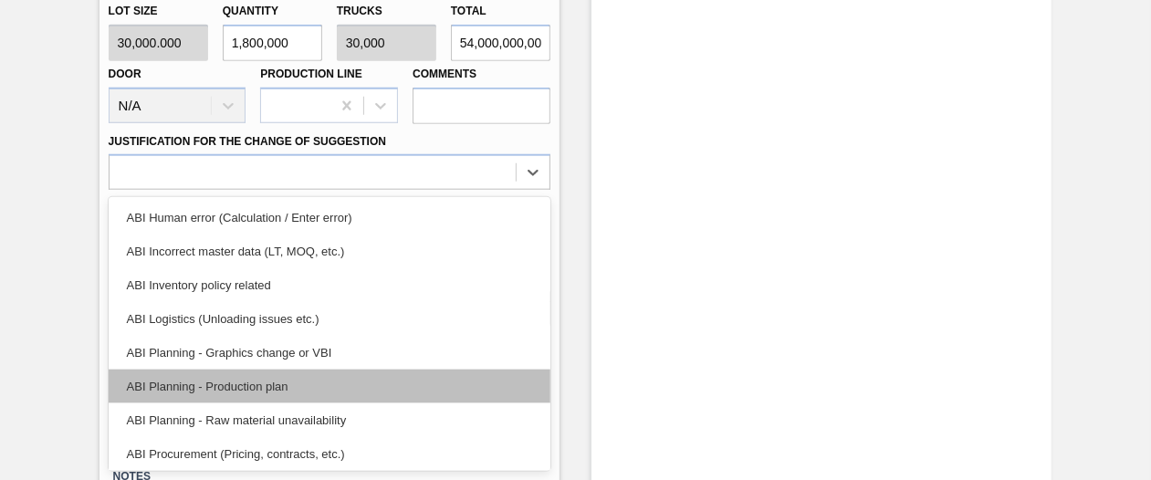
click at [338, 384] on div "ABI Planning - Production plan" at bounding box center [330, 387] width 442 height 34
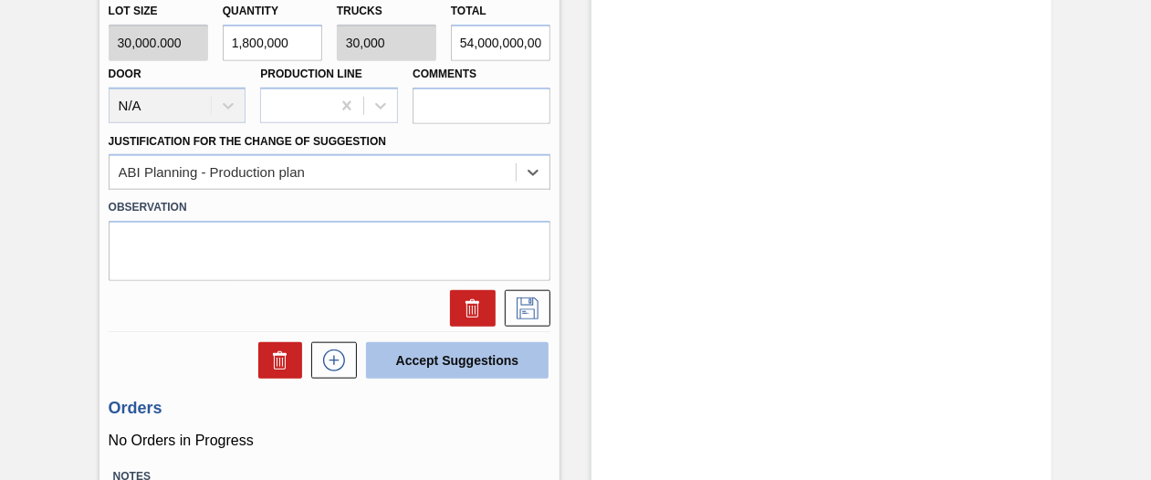
click at [491, 364] on button "Accept Suggestions" at bounding box center [457, 360] width 183 height 37
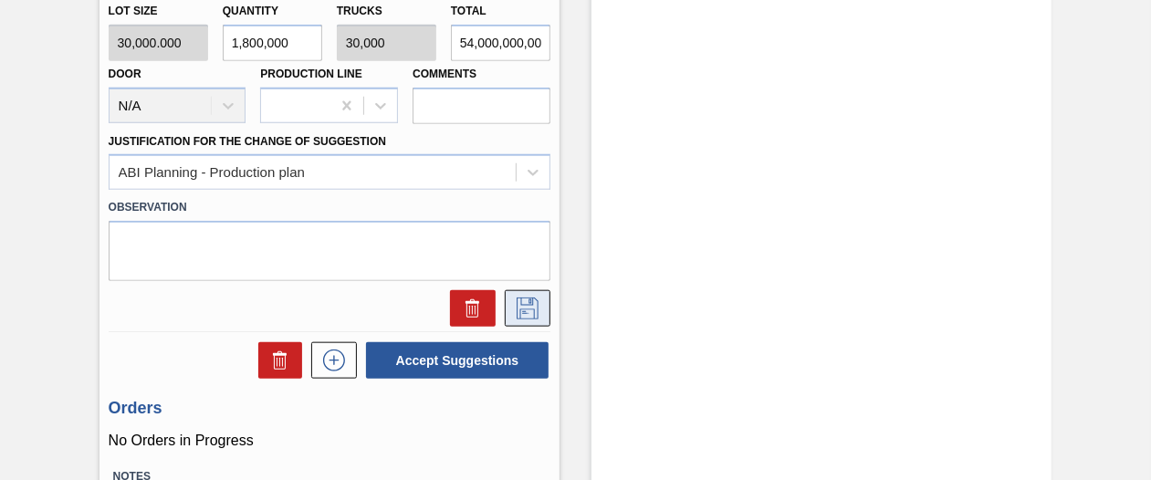
click at [526, 308] on icon at bounding box center [527, 309] width 29 height 22
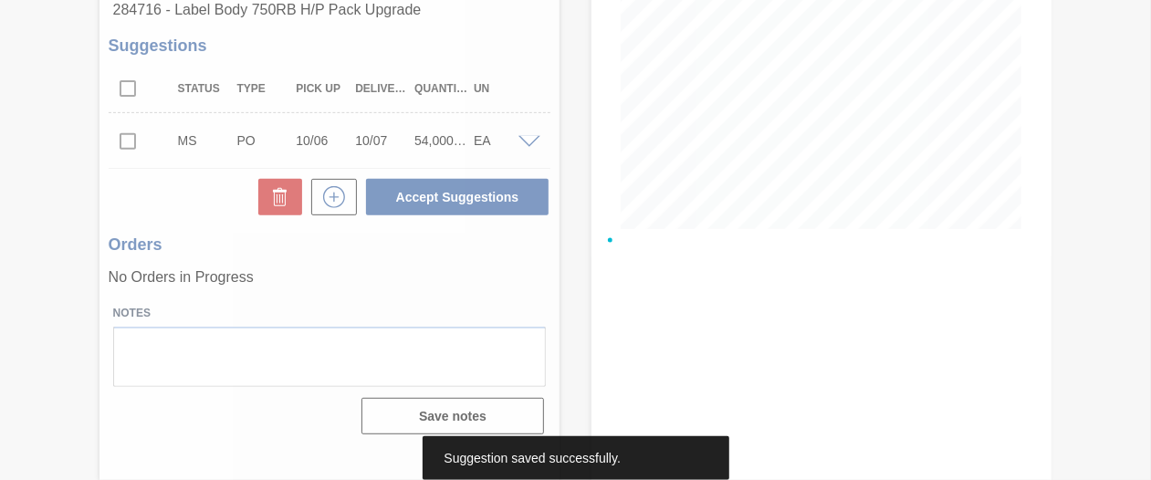
scroll to position [305, 0]
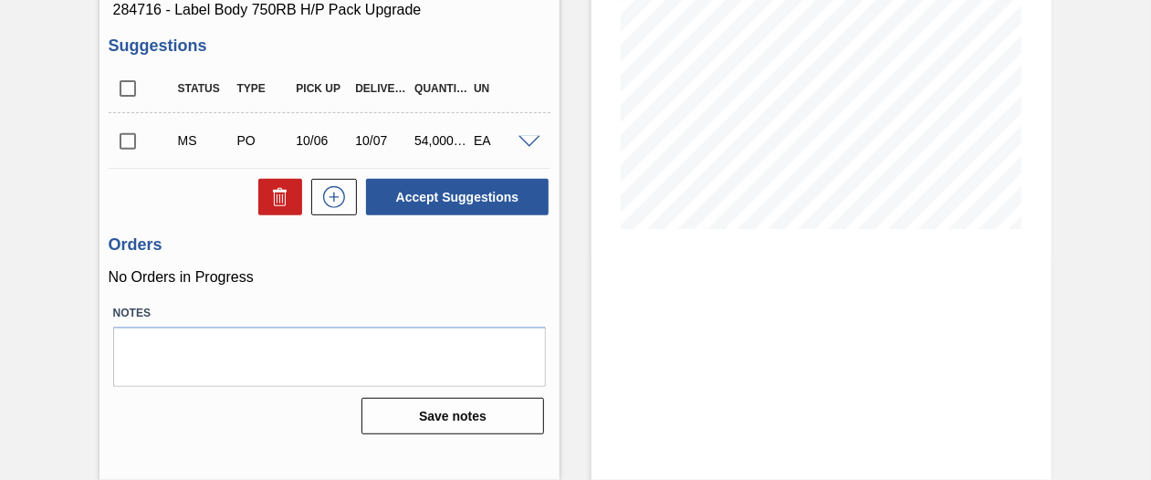
click at [529, 141] on span at bounding box center [529, 143] width 22 height 14
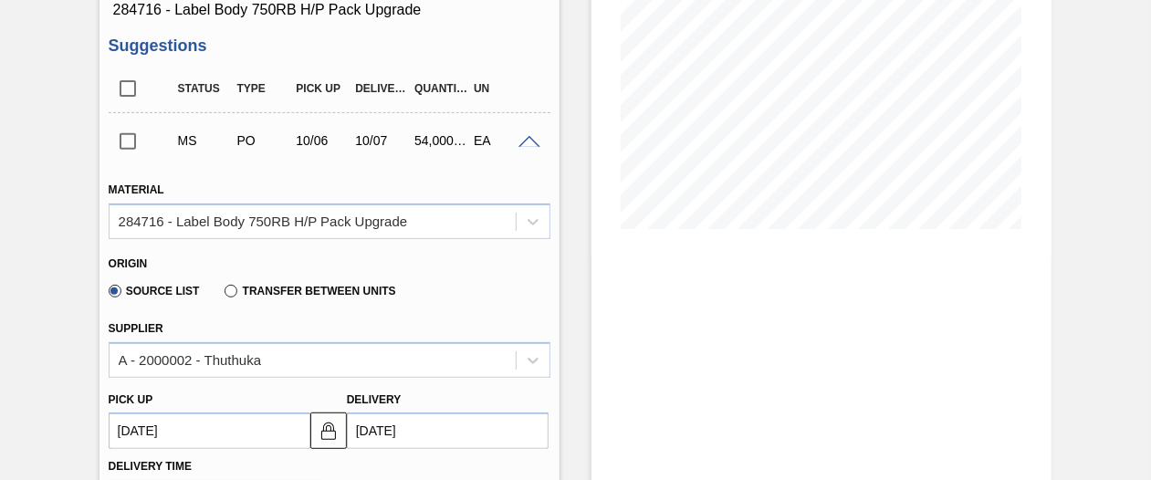
click at [528, 141] on span at bounding box center [529, 143] width 22 height 14
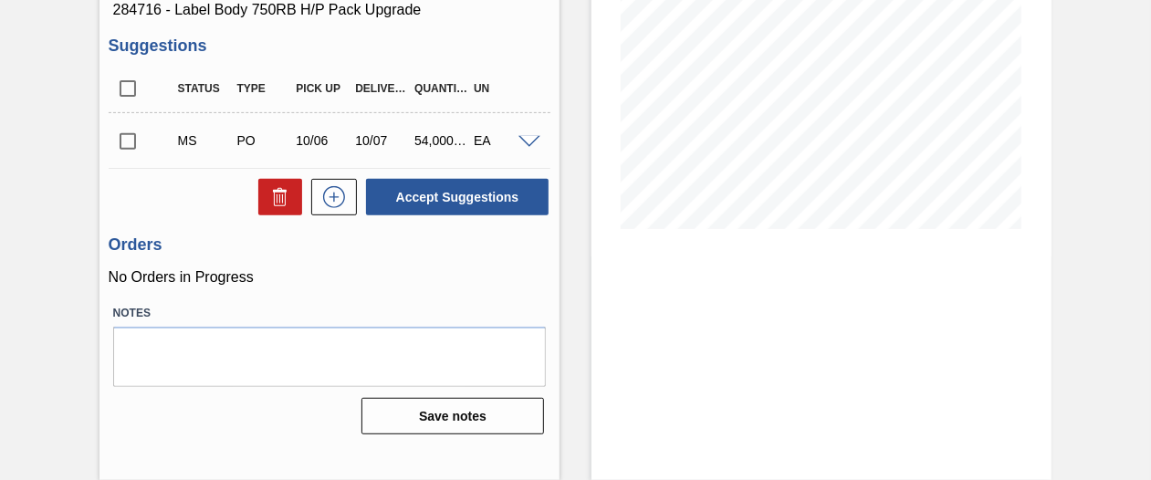
click at [528, 141] on span at bounding box center [529, 143] width 22 height 14
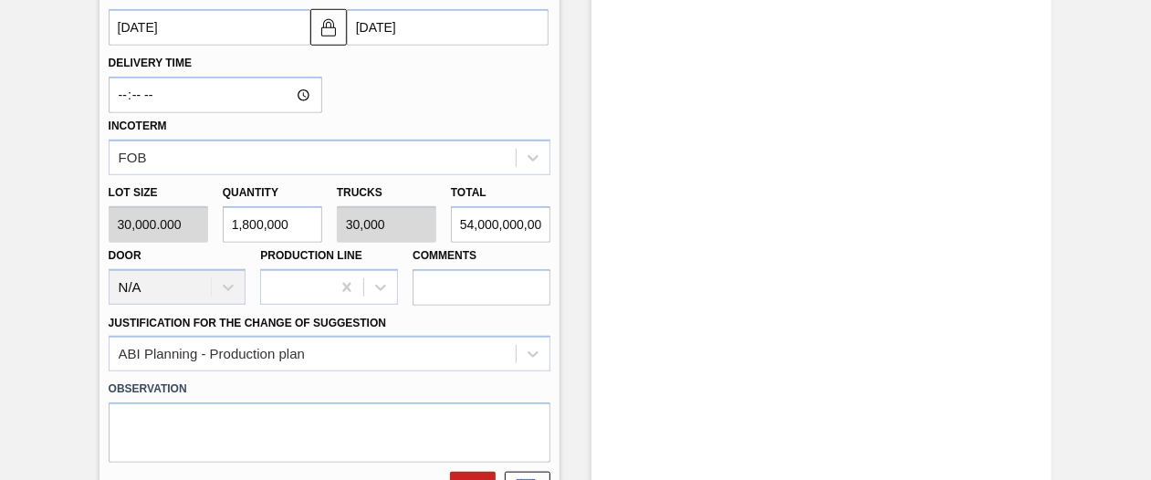
scroll to position [672, 0]
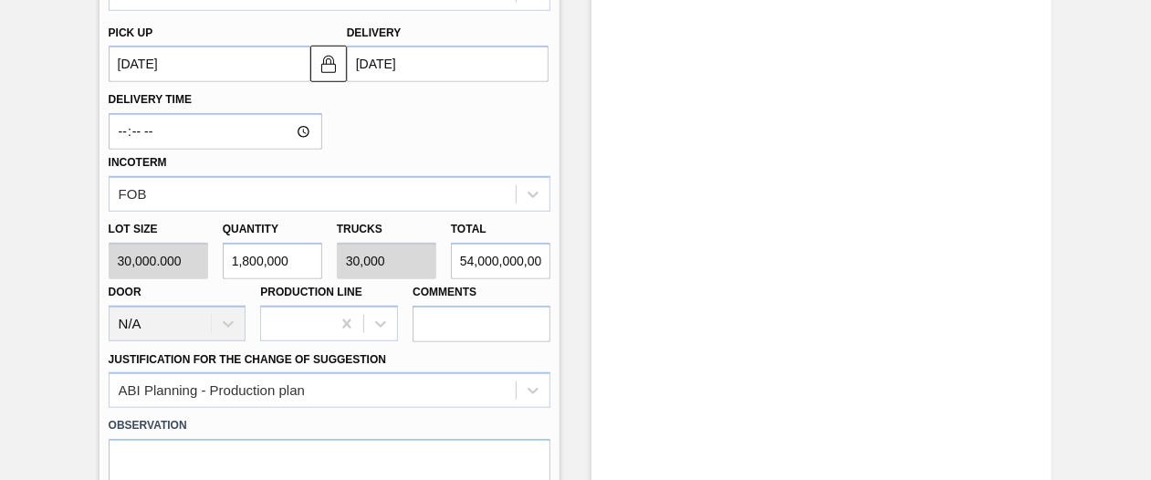
drag, startPoint x: 1141, startPoint y: 337, endPoint x: 1157, endPoint y: 355, distance: 24.6
click at [1150, 0] on html "Tasks Planning Management Transports Reports Master Data Shimi Mahole 549 Mark …" at bounding box center [575, 0] width 1151 height 0
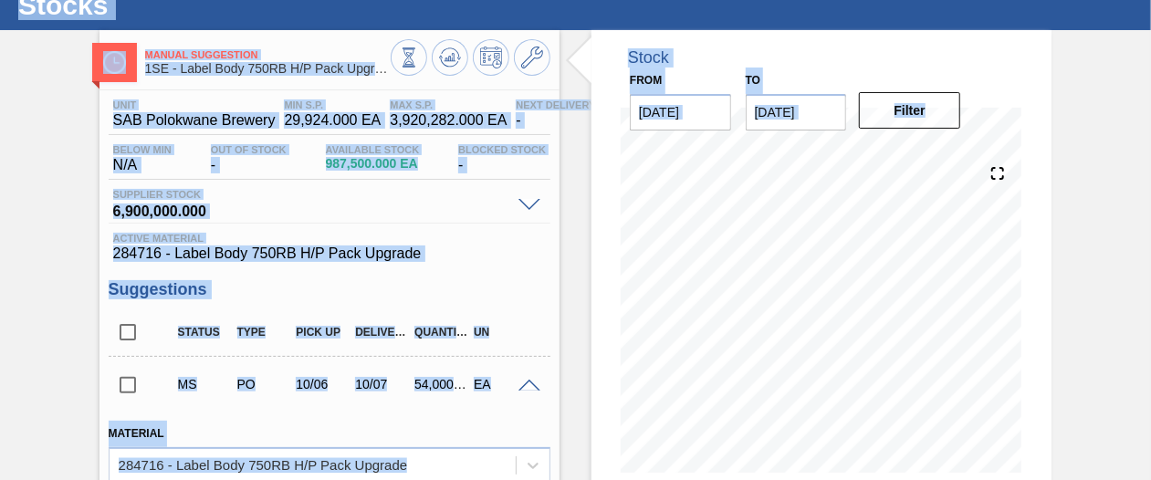
scroll to position [23, 0]
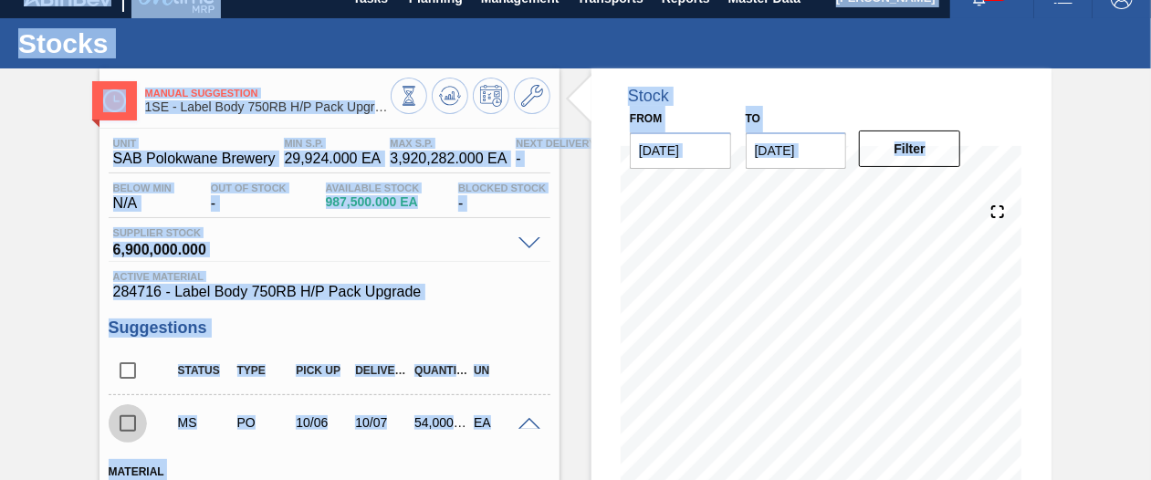
click at [131, 418] on input "checkbox" at bounding box center [128, 423] width 38 height 38
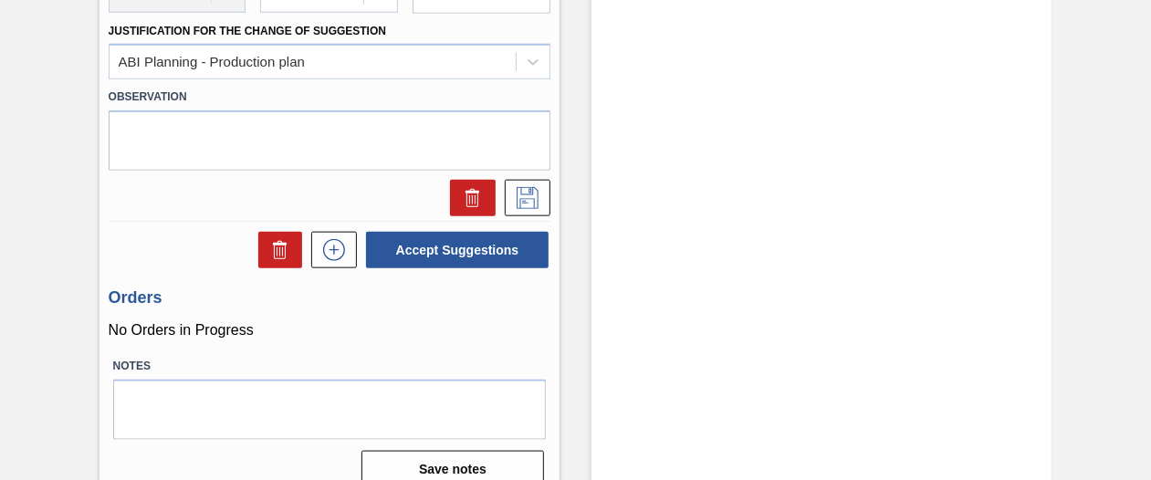
scroll to position [1002, 0]
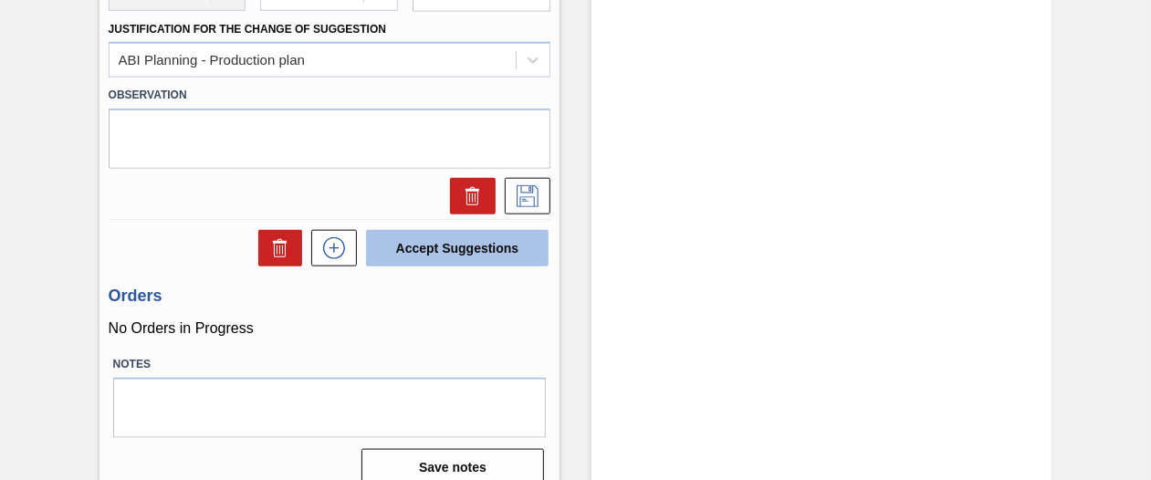
click at [526, 245] on button "Accept Suggestions" at bounding box center [457, 248] width 183 height 37
checkbox input "false"
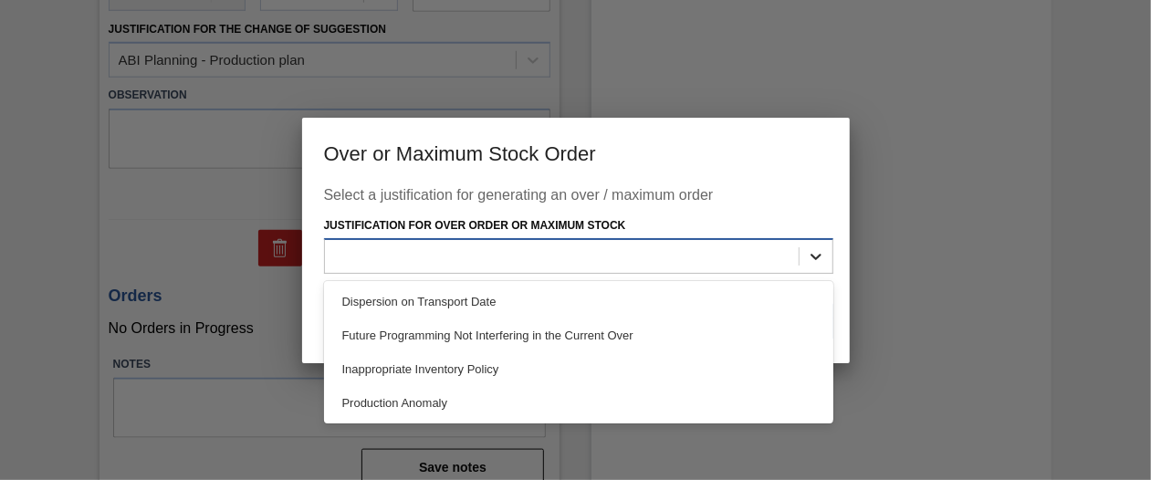
click at [820, 264] on icon at bounding box center [816, 256] width 18 height 18
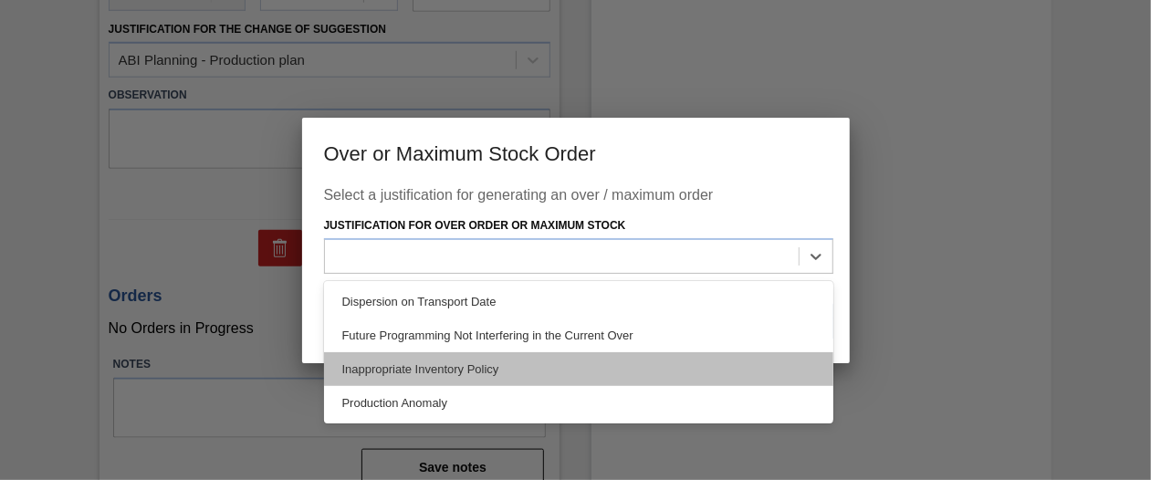
click at [593, 370] on div "Inappropriate Inventory Policy" at bounding box center [578, 369] width 509 height 34
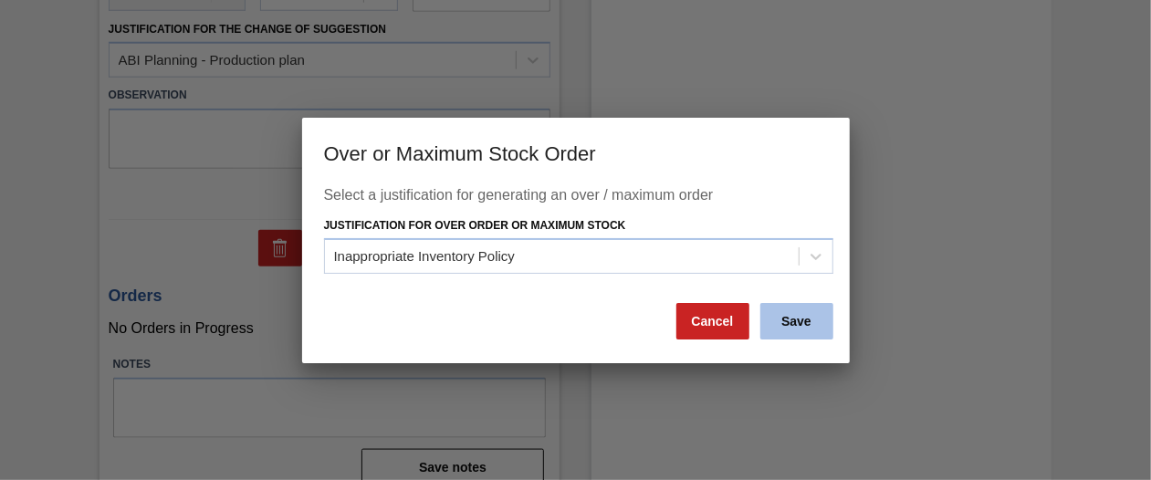
click at [798, 320] on button "Save" at bounding box center [796, 321] width 73 height 37
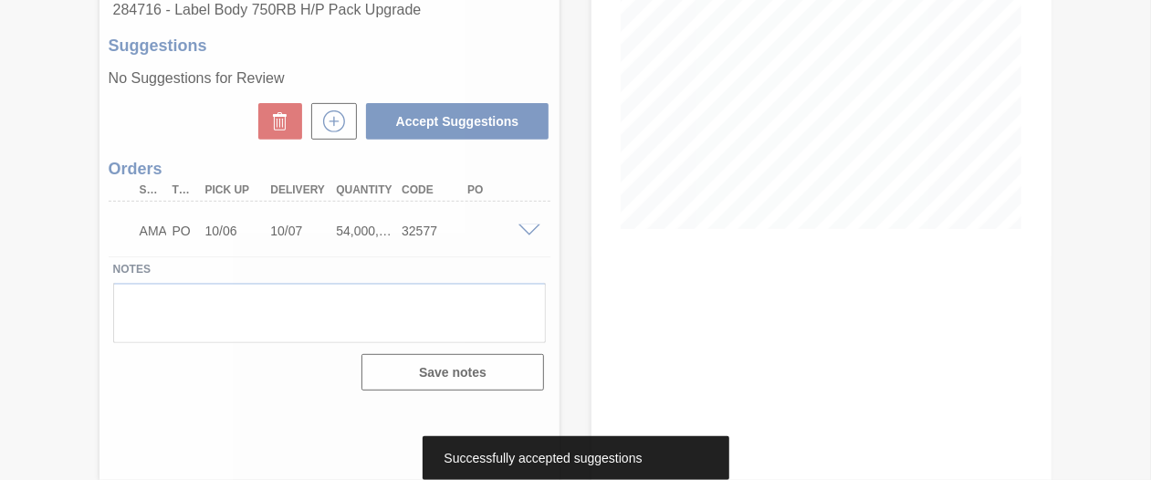
scroll to position [305, 0]
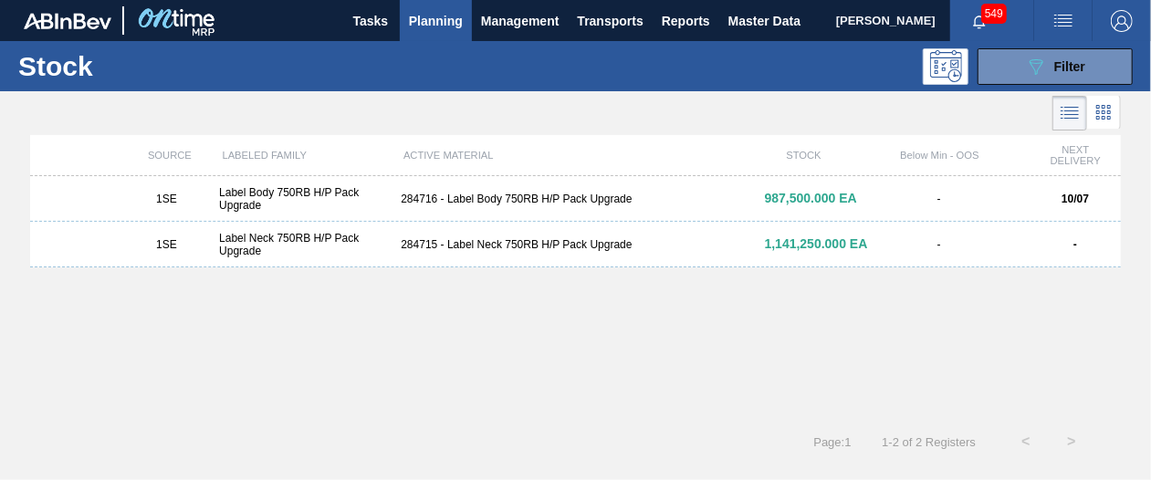
click at [453, 245] on div "284715 - Label Neck 750RB H/P Pack Upgrade" at bounding box center [574, 244] width 363 height 13
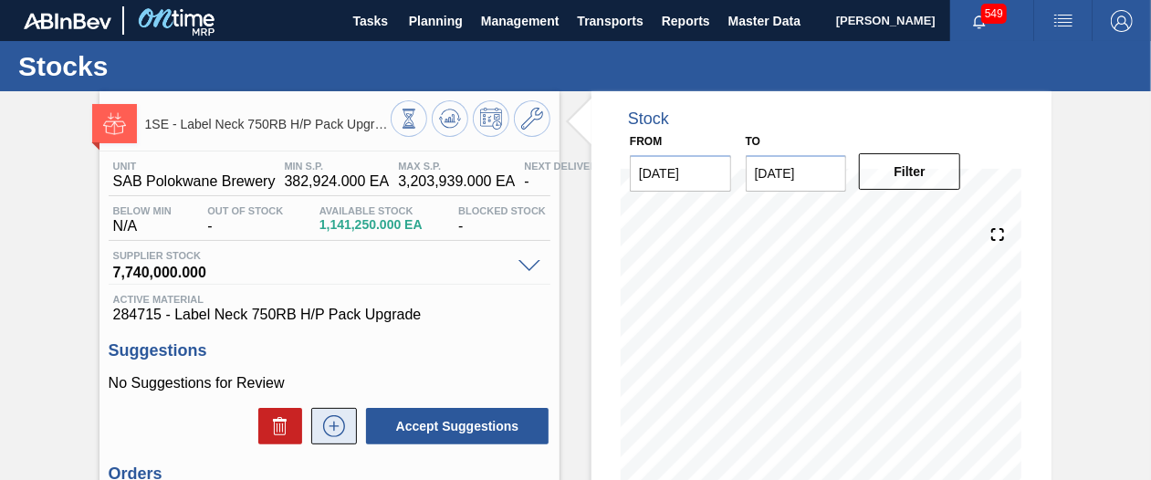
click at [332, 433] on icon at bounding box center [333, 426] width 29 height 22
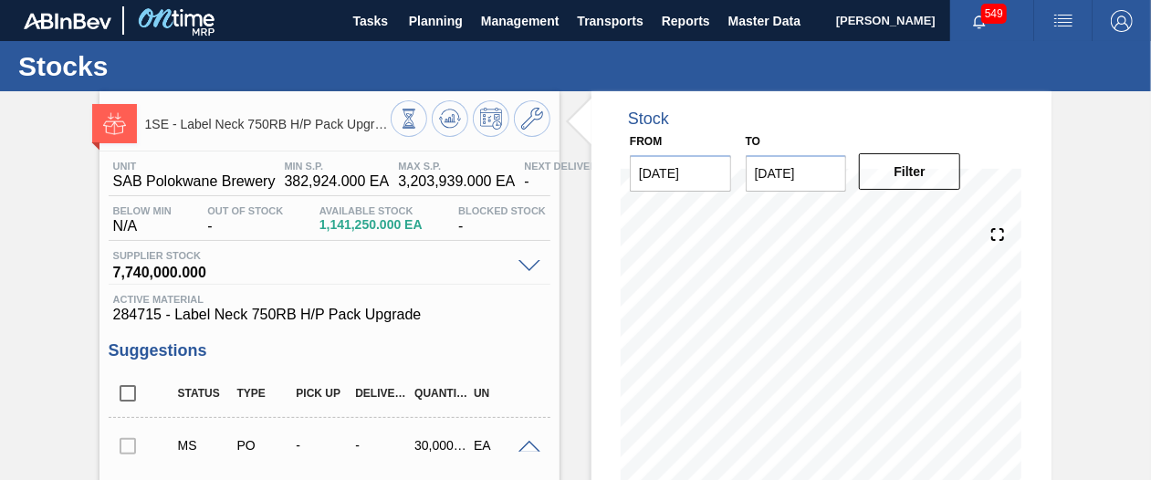
drag, startPoint x: 1146, startPoint y: 129, endPoint x: 1144, endPoint y: 161, distance: 32.0
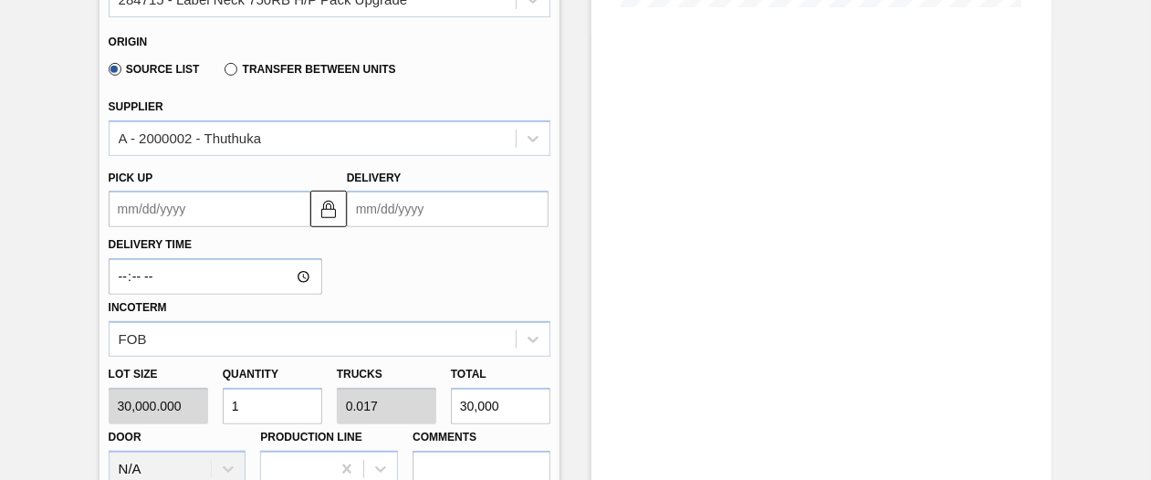
scroll to position [537, 0]
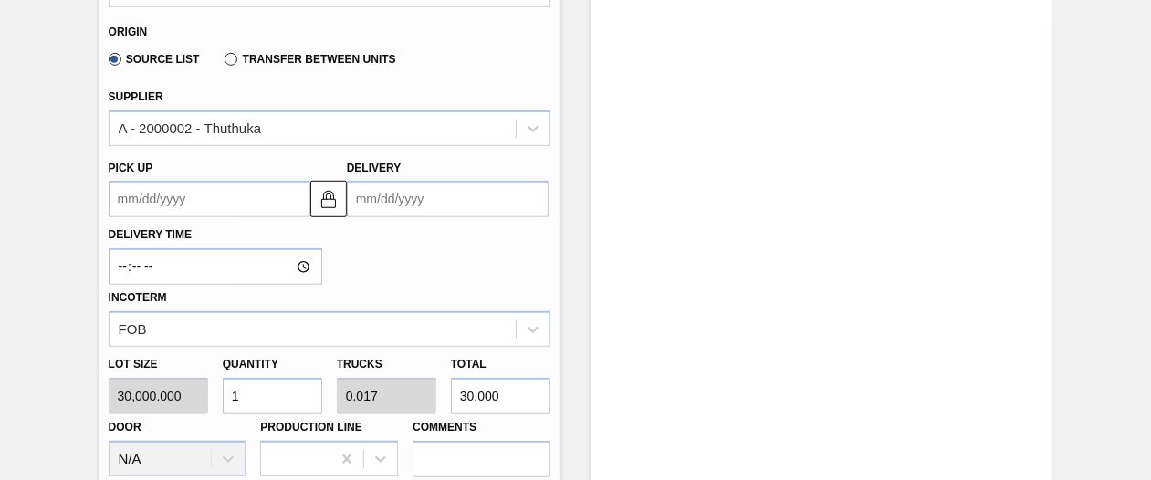
click at [292, 394] on input "1" at bounding box center [272, 396] width 99 height 37
type input "18"
type input "0.3"
type input "540,000"
type input "180"
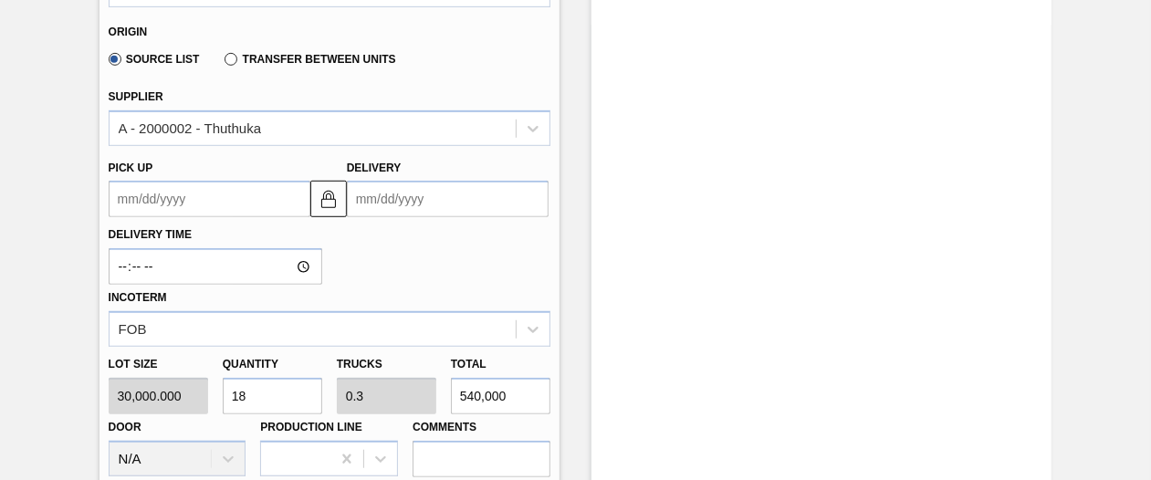
type input "3"
type input "5,400,000"
type input "1,800"
type input "30"
type input "54,000,000"
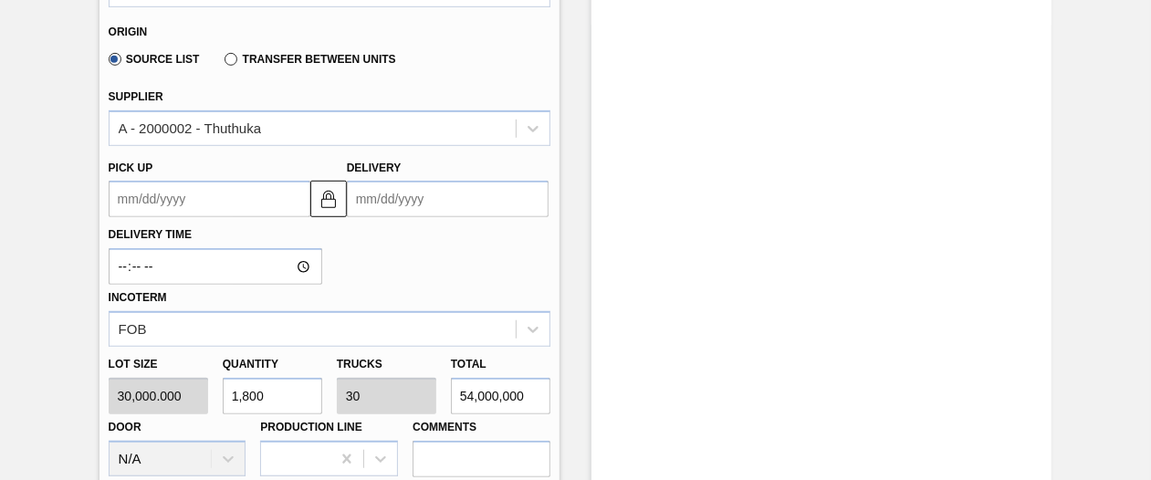
type input "18,000"
type input "300"
type input "540,000,000"
type input "180,000"
type input "3,000"
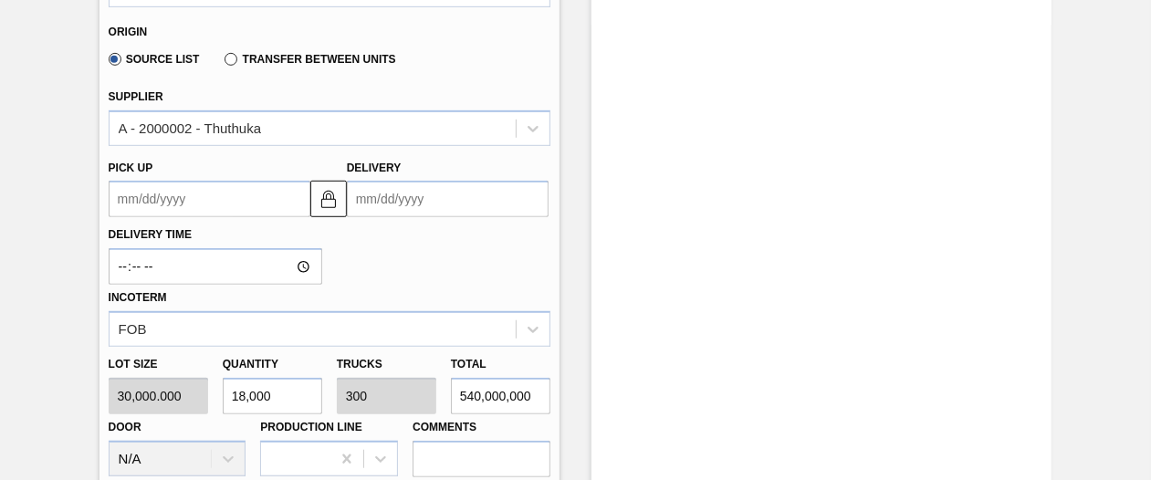
type input "5,400,000,000"
type input "1,800,000"
type input "30,000"
type input "54,000,000,000"
type input "1,800,000"
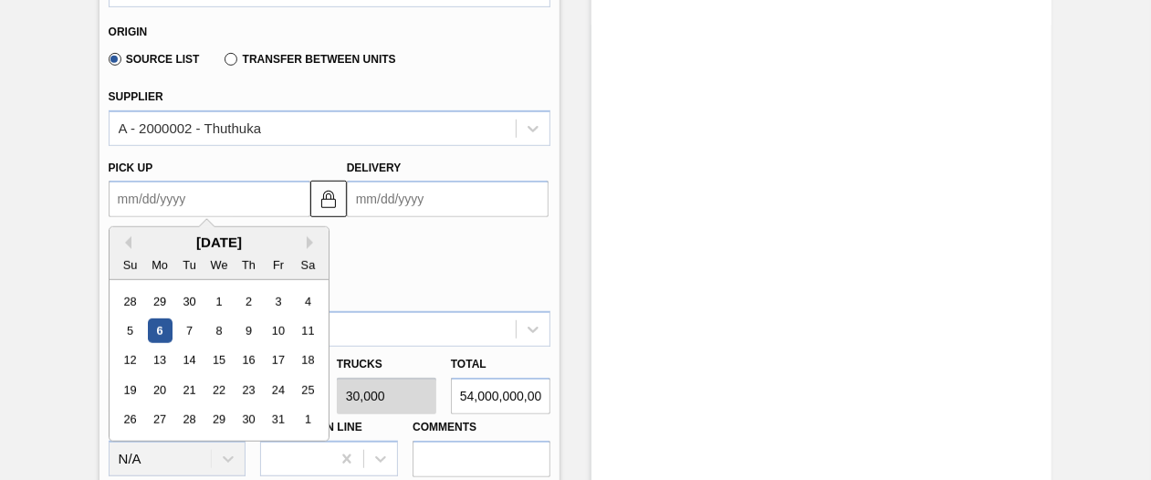
click at [255, 209] on up3260942018 "Pick up" at bounding box center [210, 199] width 202 height 37
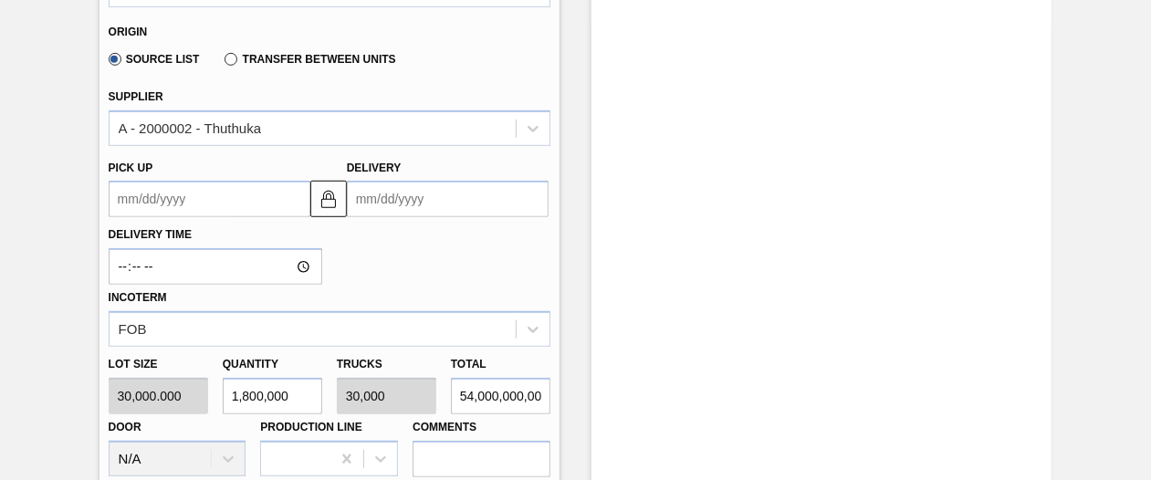
click at [423, 236] on div "Delivery Time Incoterm FOB" at bounding box center [329, 282] width 456 height 130
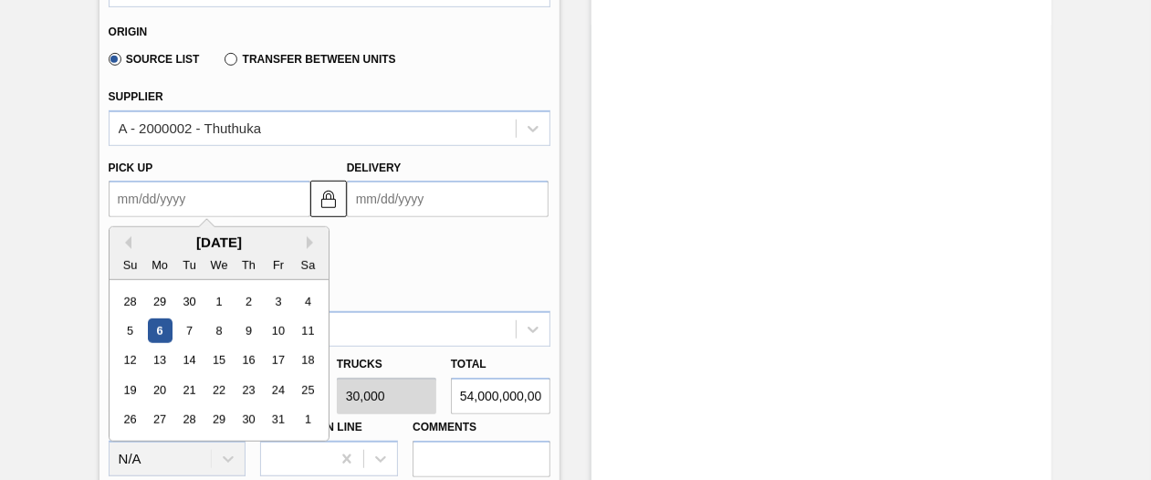
click at [283, 214] on up3260942018 "Pick up" at bounding box center [210, 199] width 202 height 37
click at [164, 331] on div "6" at bounding box center [159, 330] width 25 height 25
type up3260942018 "[DATE]"
type input "[DATE]"
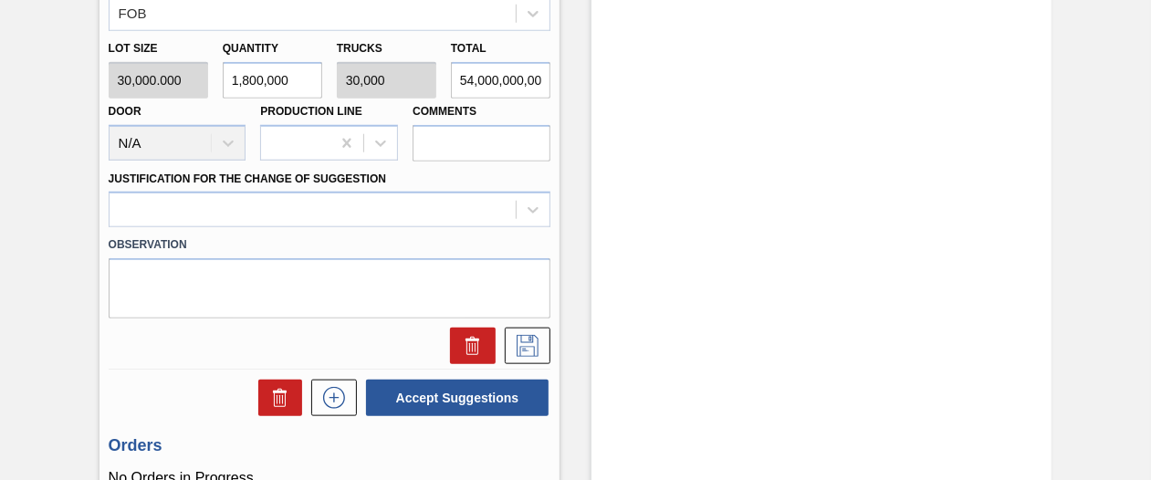
scroll to position [855, 0]
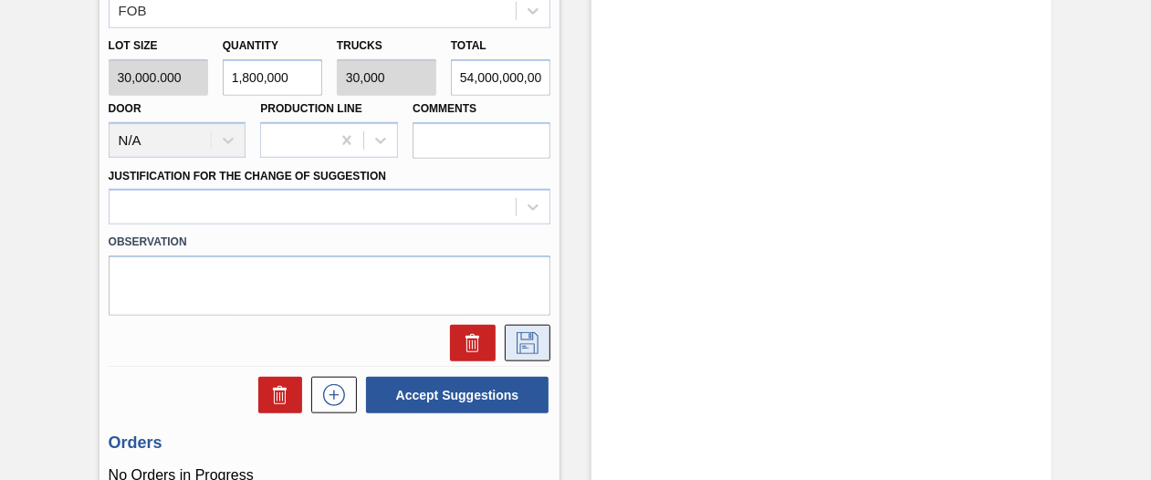
click at [531, 338] on icon at bounding box center [528, 343] width 22 height 22
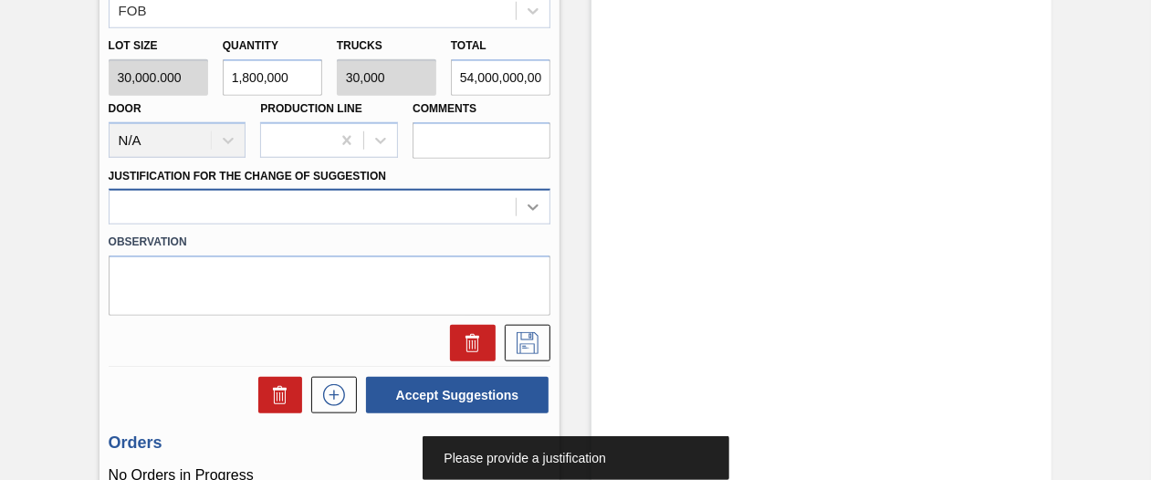
scroll to position [890, 0]
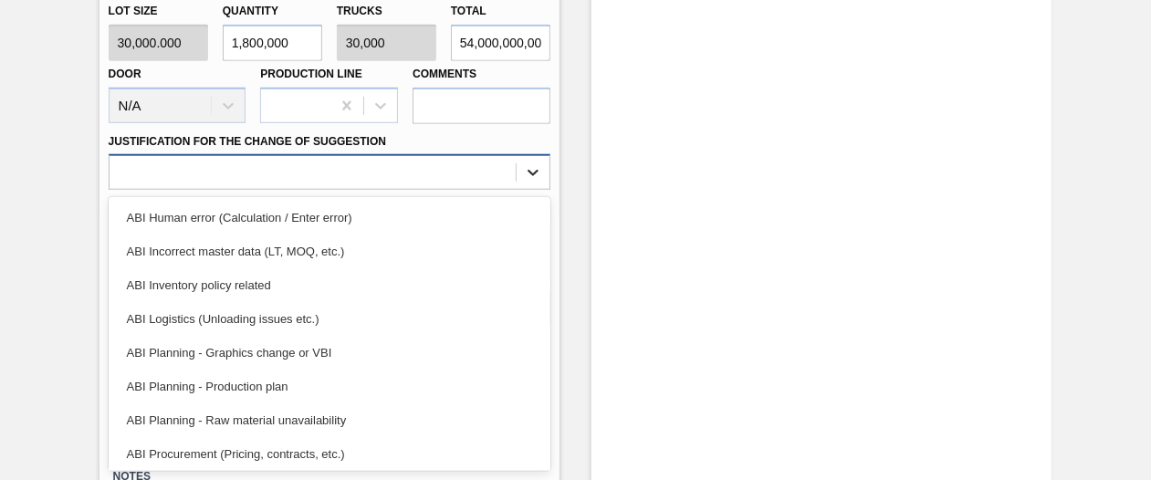
click at [537, 190] on div "option ABI Human error (Calculation / Enter error) focused, 1 of 18. 18 results…" at bounding box center [330, 172] width 442 height 36
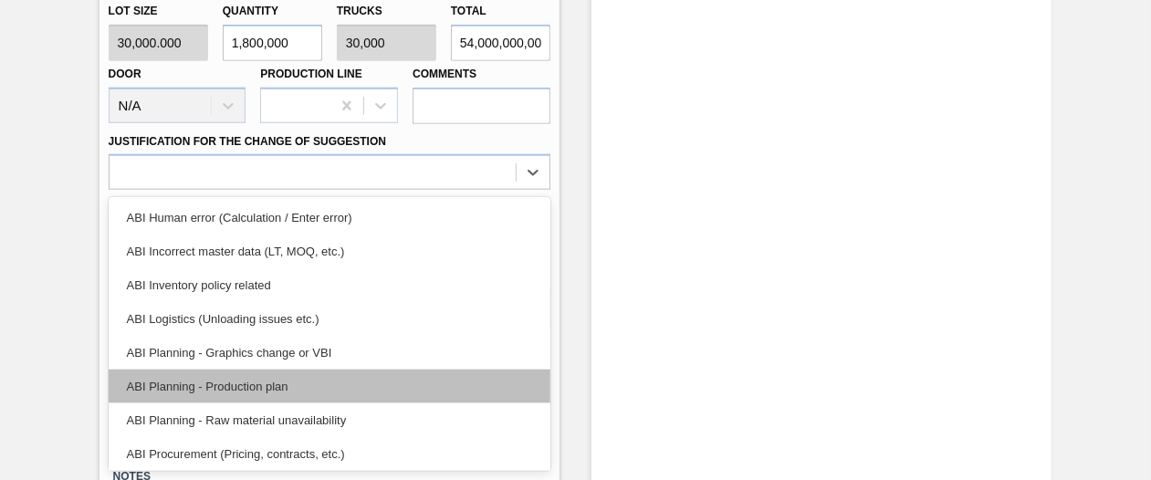
click at [350, 381] on div "ABI Planning - Production plan" at bounding box center [330, 387] width 442 height 34
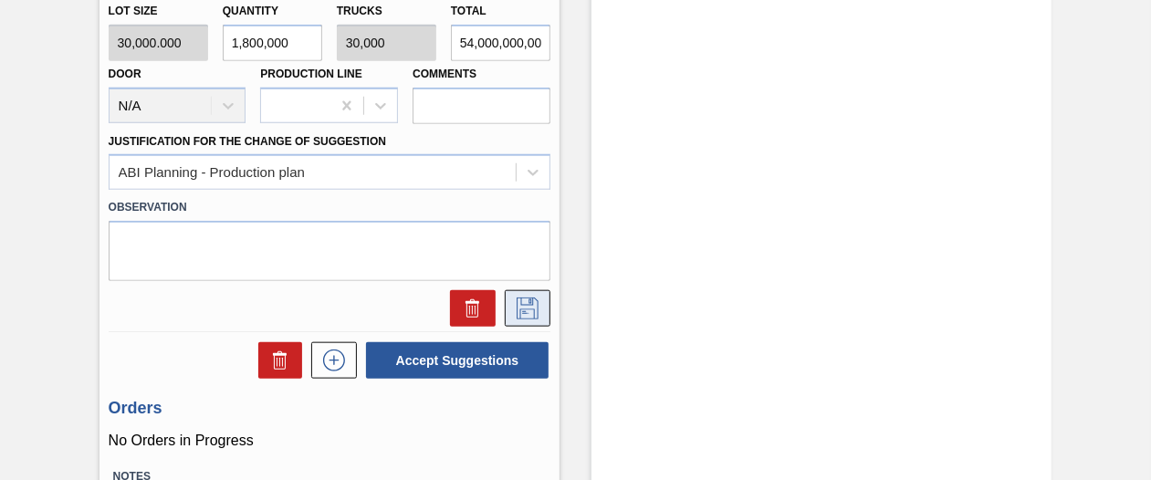
click at [524, 313] on icon at bounding box center [526, 306] width 9 height 15
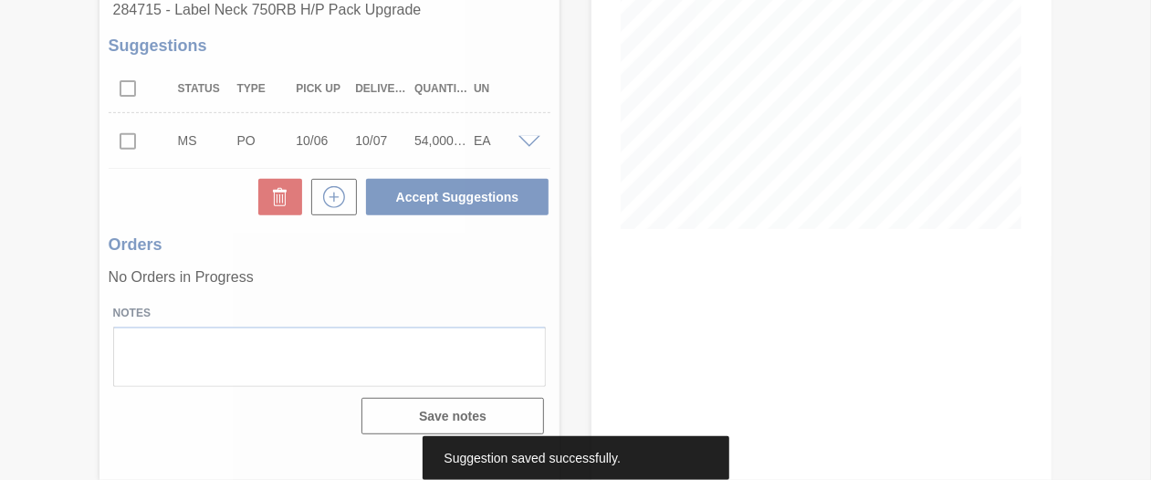
scroll to position [305, 0]
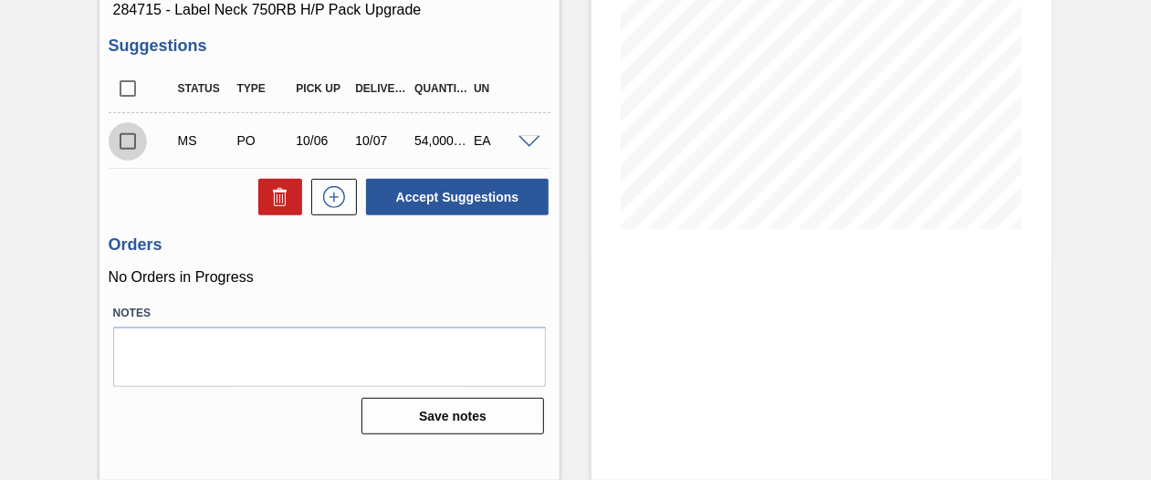
click at [126, 146] on input "checkbox" at bounding box center [128, 141] width 38 height 38
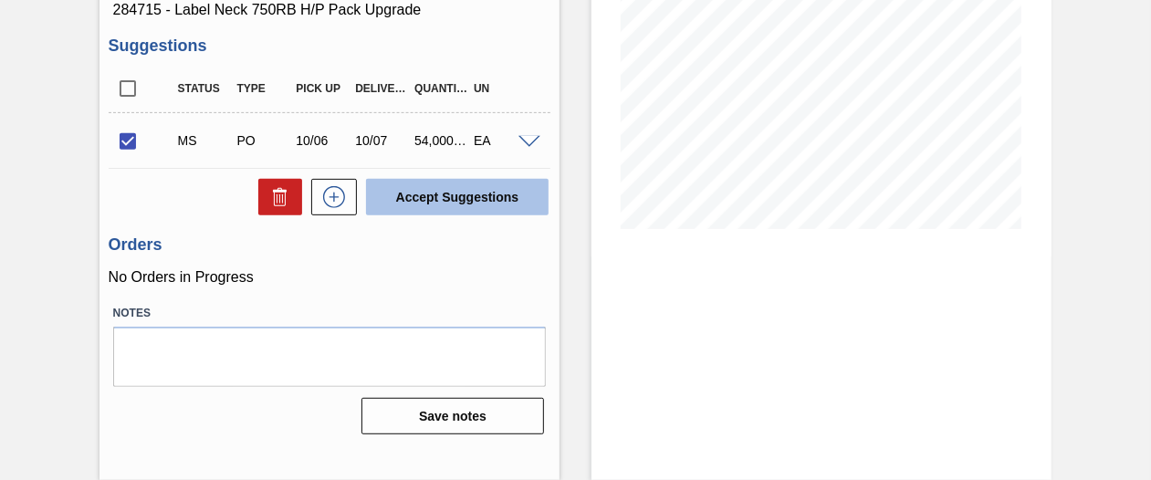
click at [440, 203] on button "Accept Suggestions" at bounding box center [457, 197] width 183 height 37
checkbox input "false"
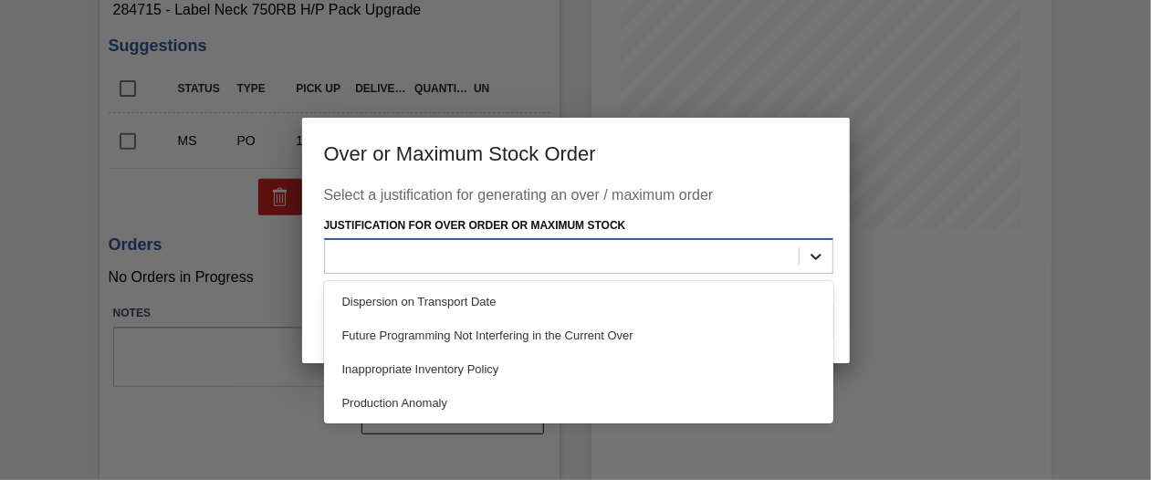
click at [812, 261] on icon at bounding box center [816, 256] width 18 height 18
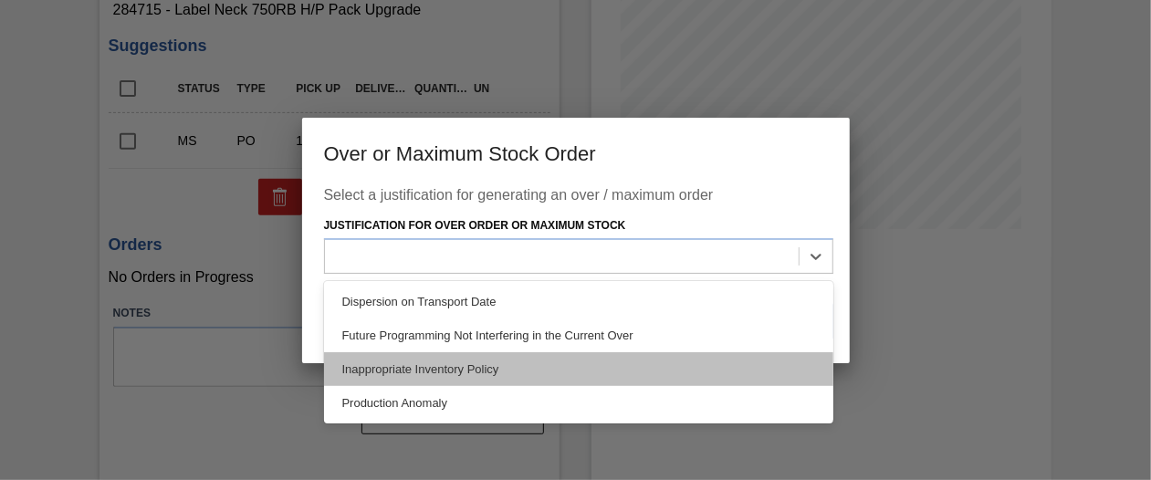
click at [582, 371] on div "Inappropriate Inventory Policy" at bounding box center [578, 369] width 509 height 34
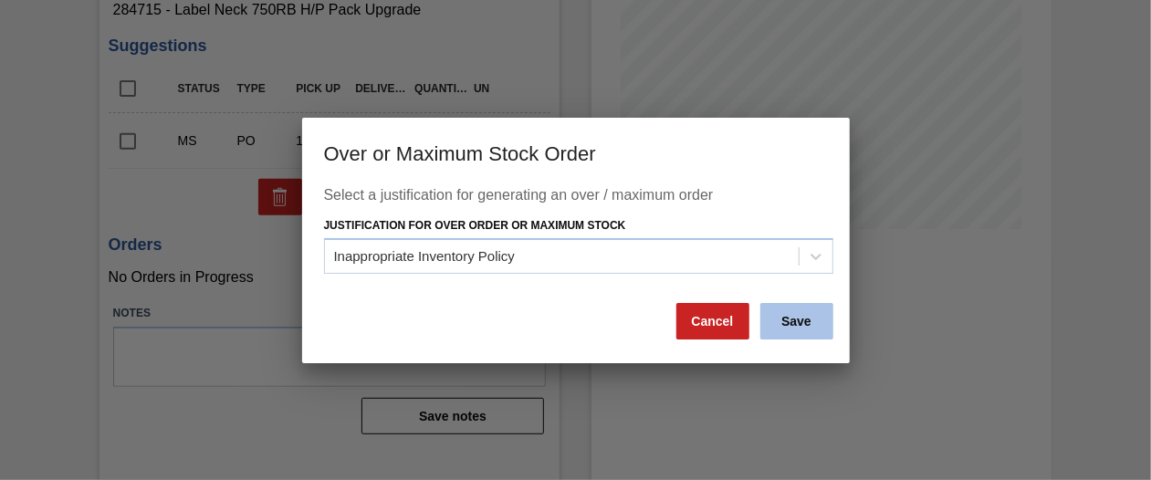
click at [782, 317] on button "Save" at bounding box center [796, 321] width 73 height 37
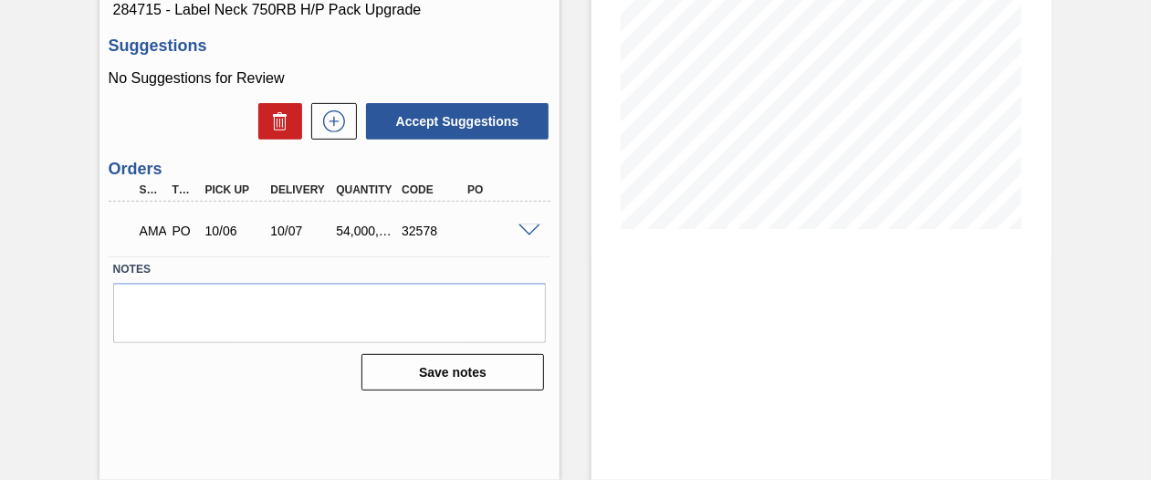
click at [516, 227] on div at bounding box center [532, 230] width 37 height 14
click at [527, 228] on span at bounding box center [529, 232] width 22 height 14
